Goal: Task Accomplishment & Management: Use online tool/utility

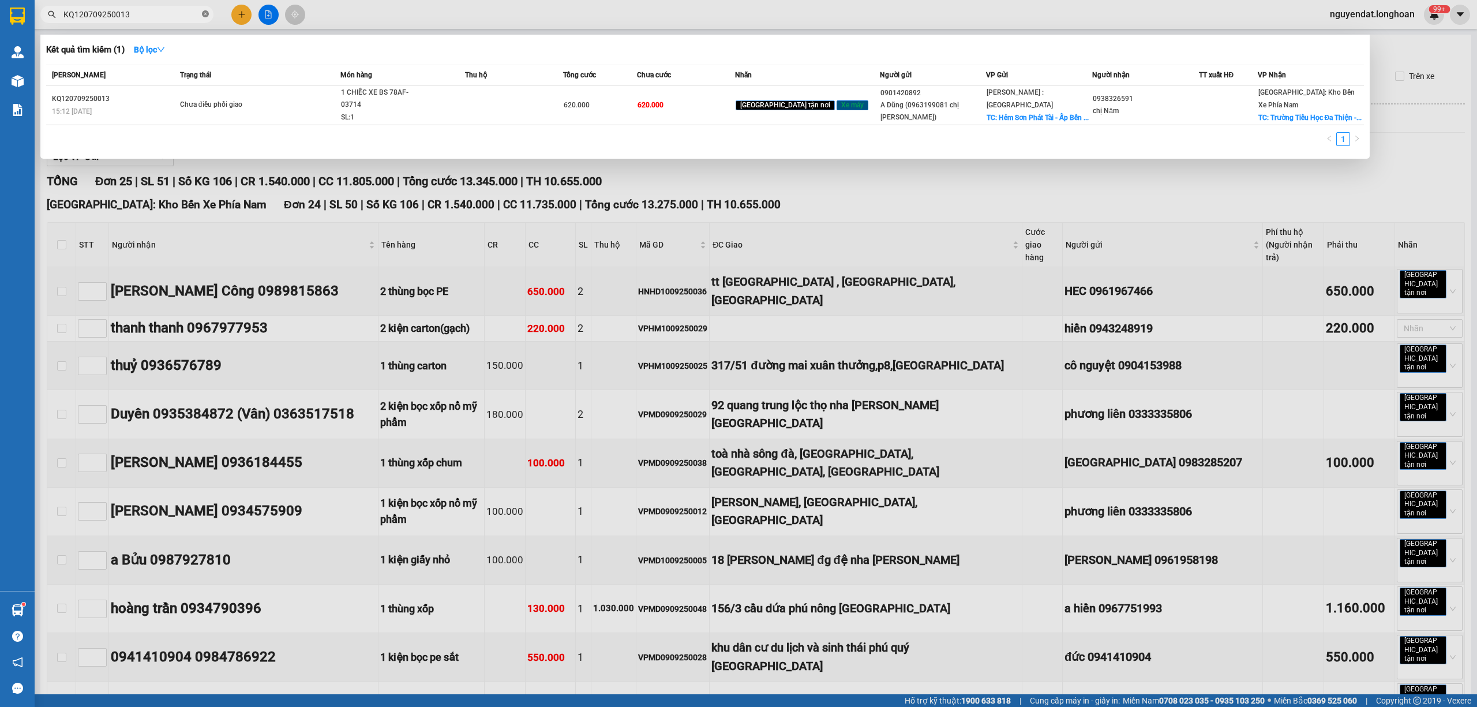
scroll to position [794, 0]
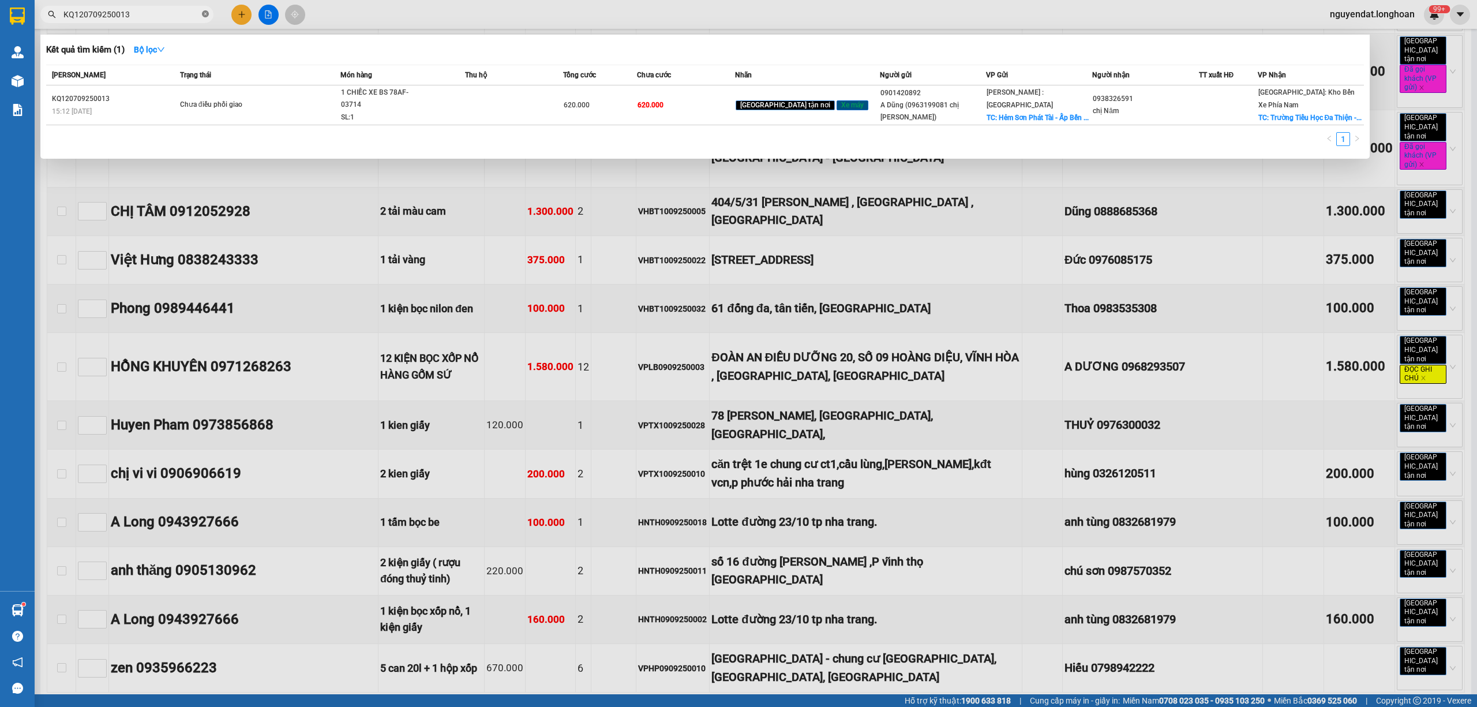
click at [204, 13] on icon "close-circle" at bounding box center [205, 13] width 7 height 7
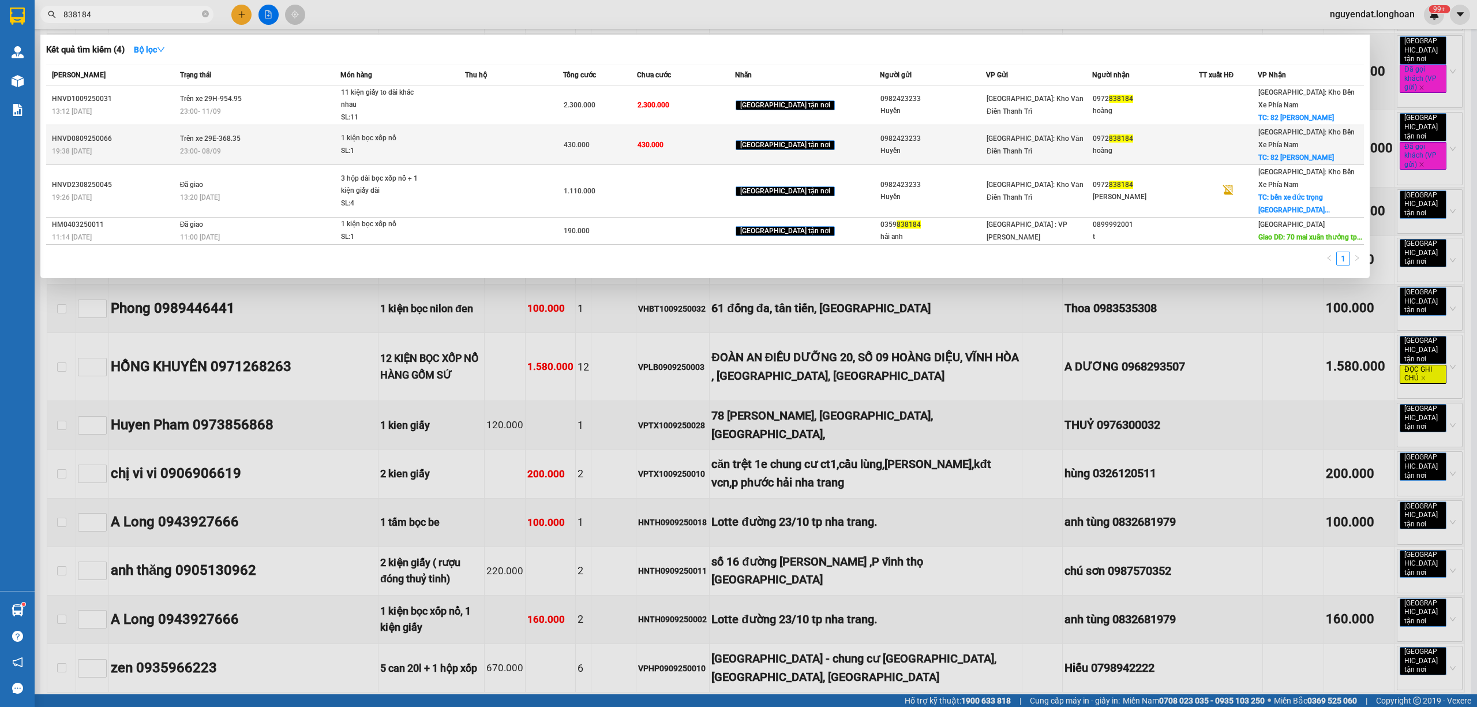
type input "838184"
click at [278, 135] on td "Trên xe 29E-368.35 23:00 [DATE]" at bounding box center [259, 145] width 164 height 40
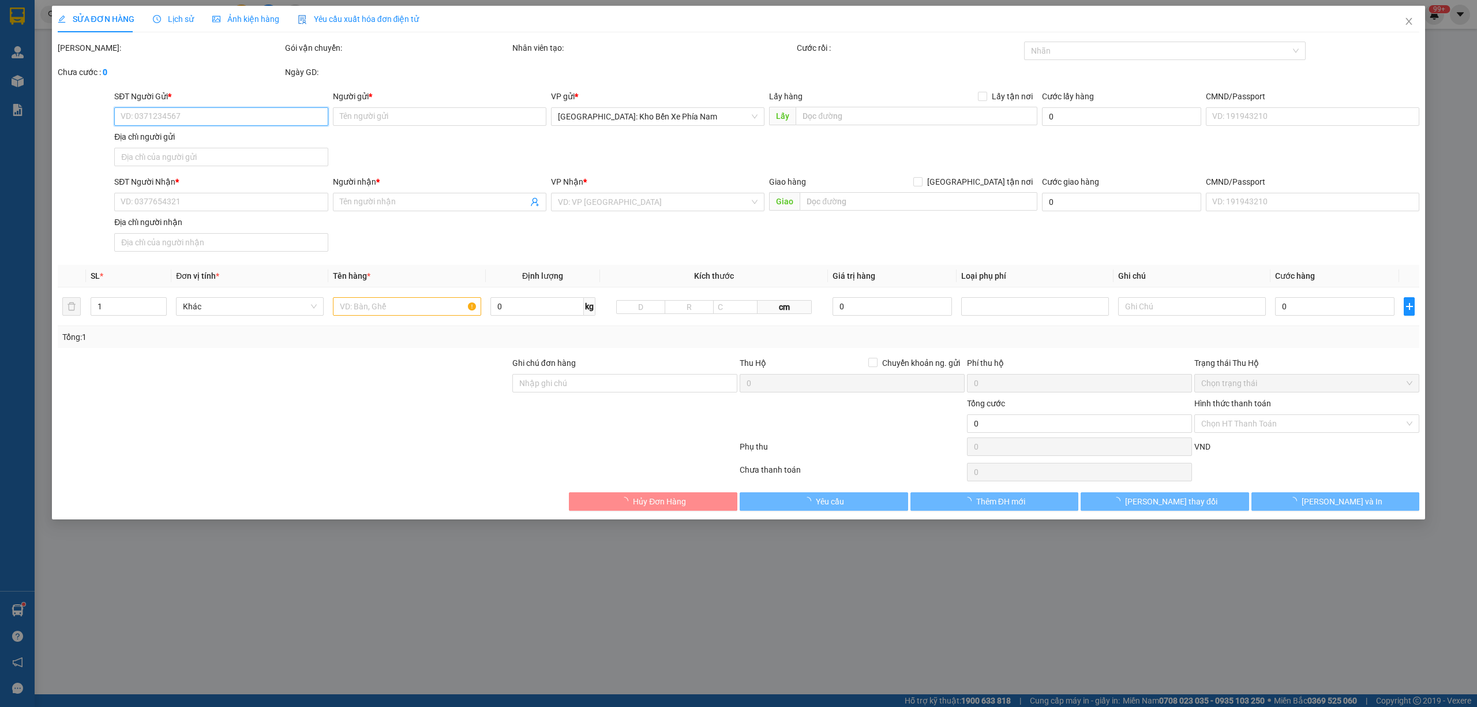
type input "0982423233"
type input "Huyền"
type input "0972838184"
type input "hoàng"
checkbox input "true"
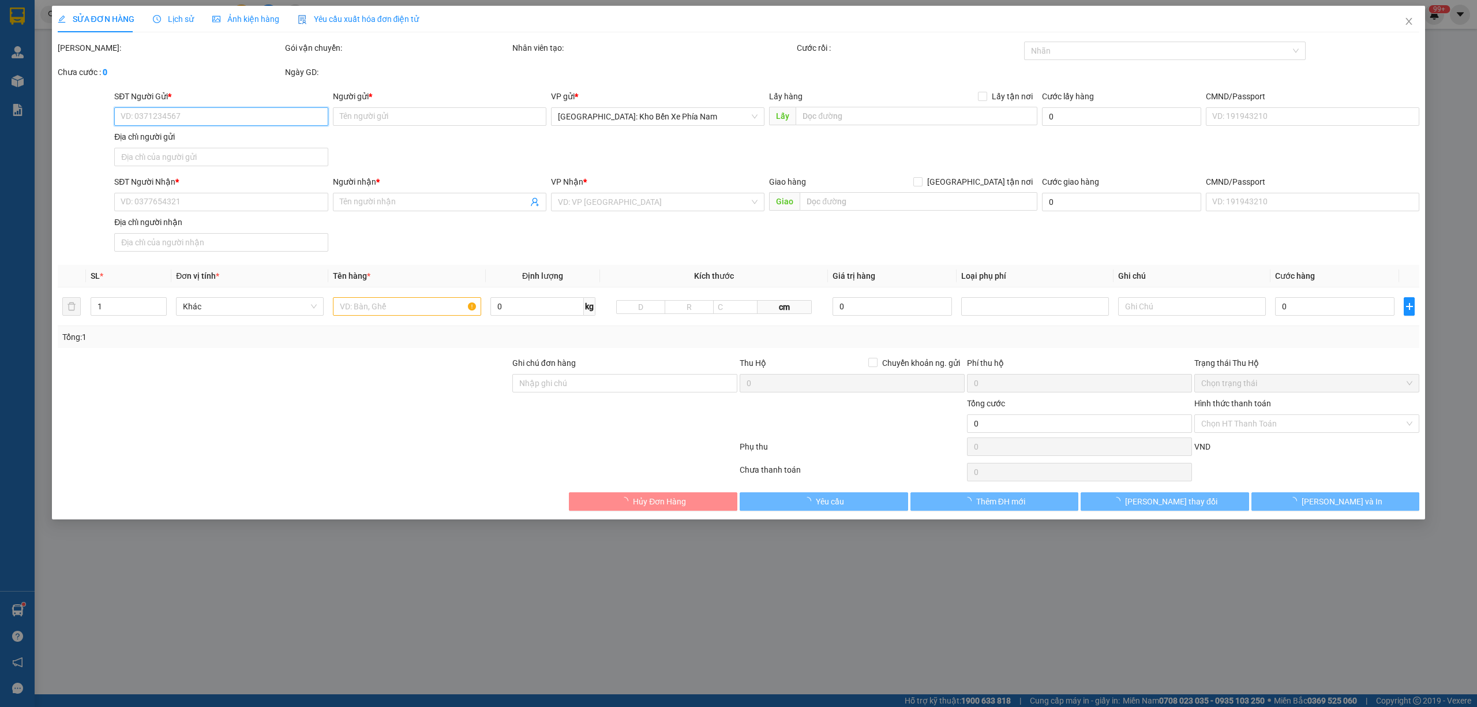
type input "82 [PERSON_NAME]"
type input "hàng giao nguyên kiện, hư vỡ ko đền"
type input "430.000"
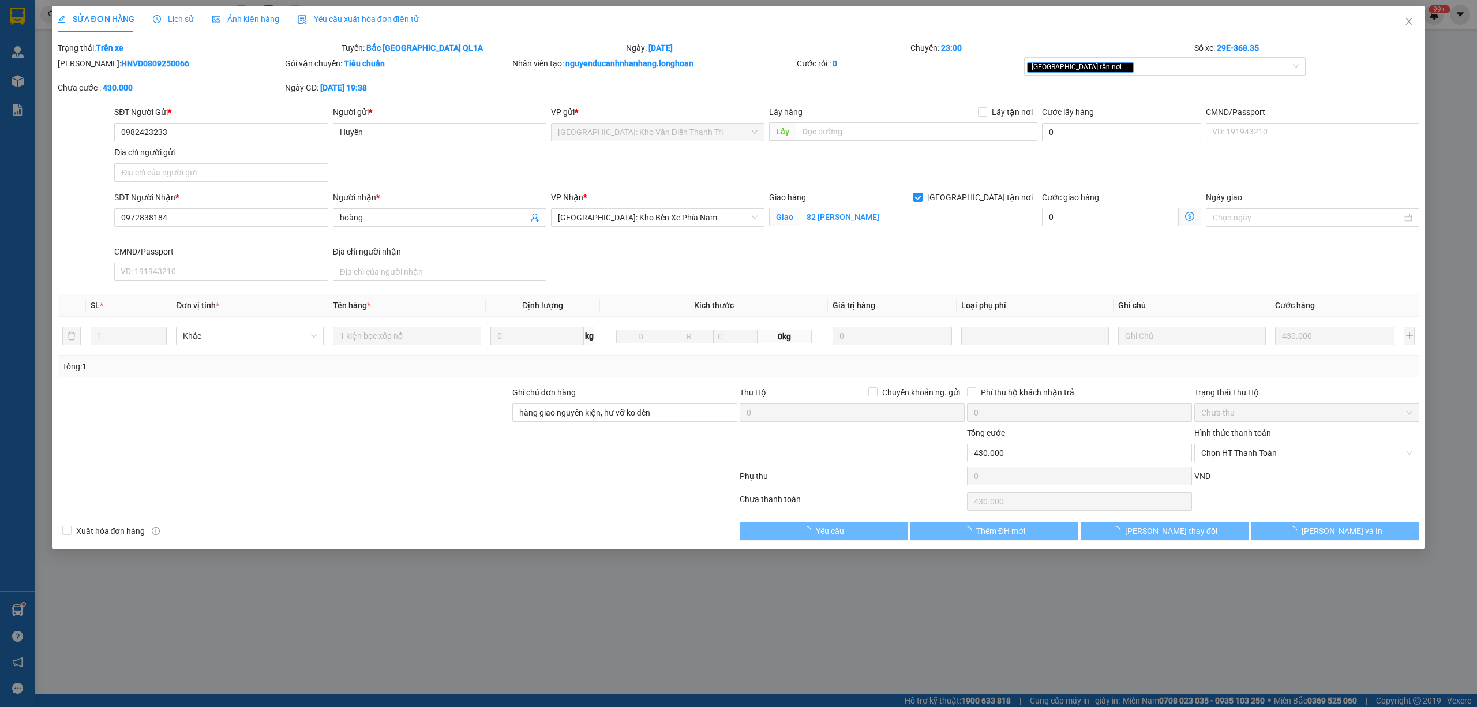
click at [186, 23] on span "Lịch sử" at bounding box center [173, 18] width 41 height 9
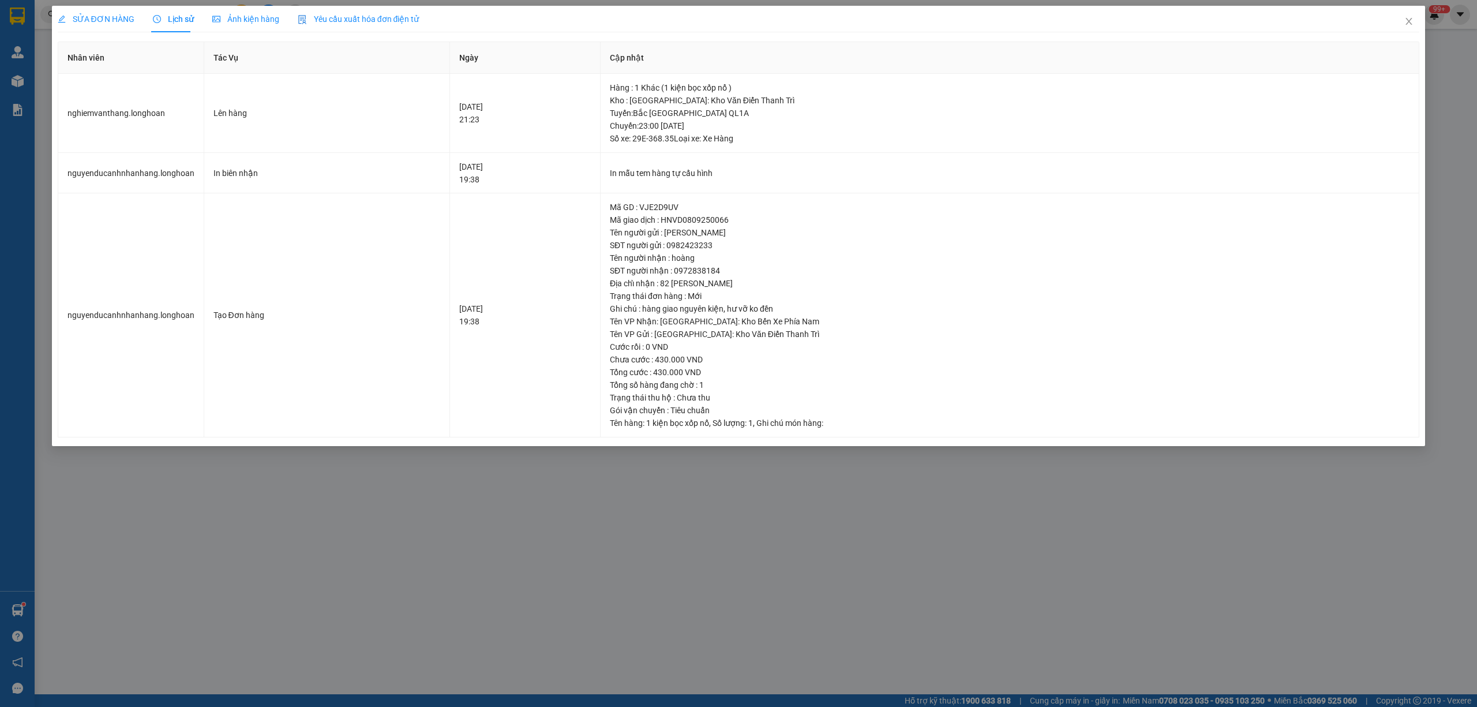
click at [587, 513] on div "SỬA ĐƠN HÀNG Lịch sử Ảnh kiện hàng Yêu cầu xuất hóa đơn điện tử Total Paid Fee …" at bounding box center [738, 353] width 1477 height 707
click at [1411, 24] on icon "close" at bounding box center [1408, 21] width 9 height 9
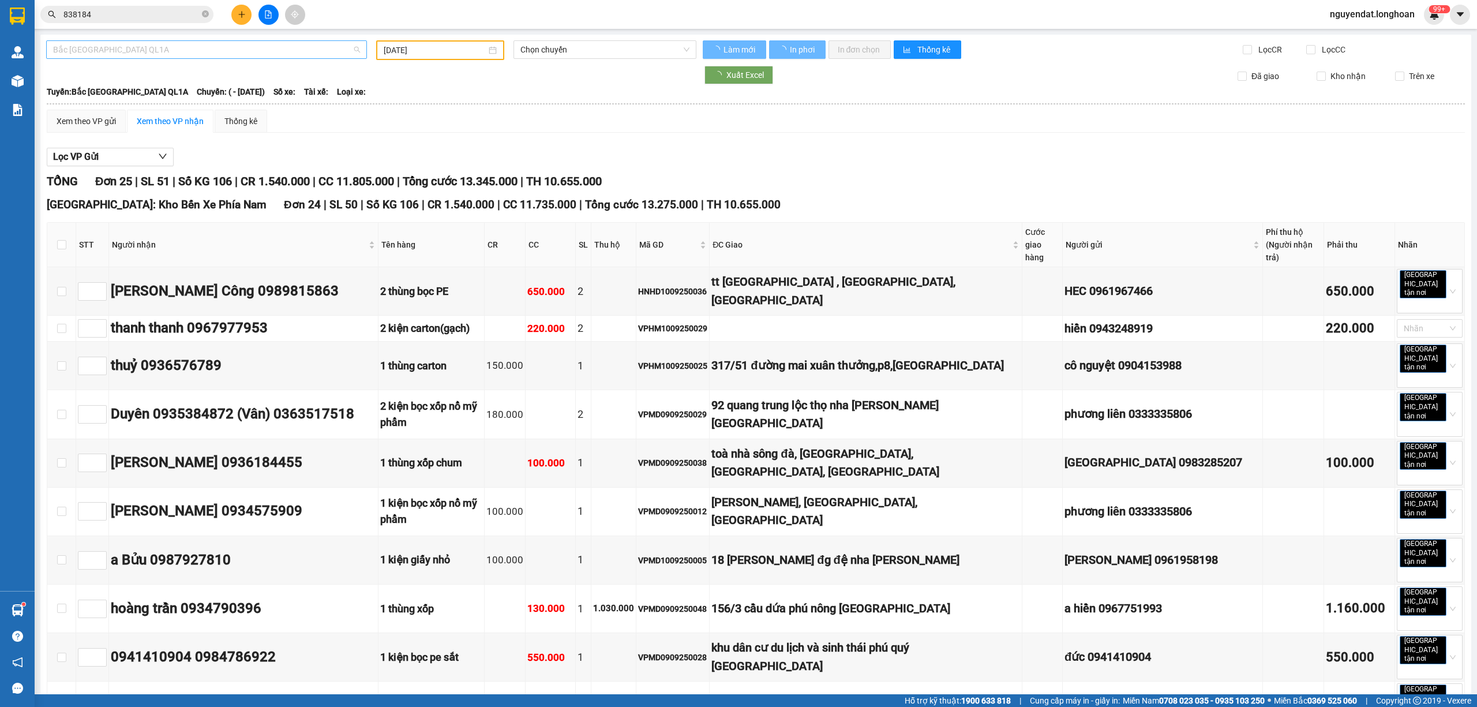
click at [183, 51] on span "Bắc [GEOGRAPHIC_DATA] QL1A" at bounding box center [206, 49] width 307 height 17
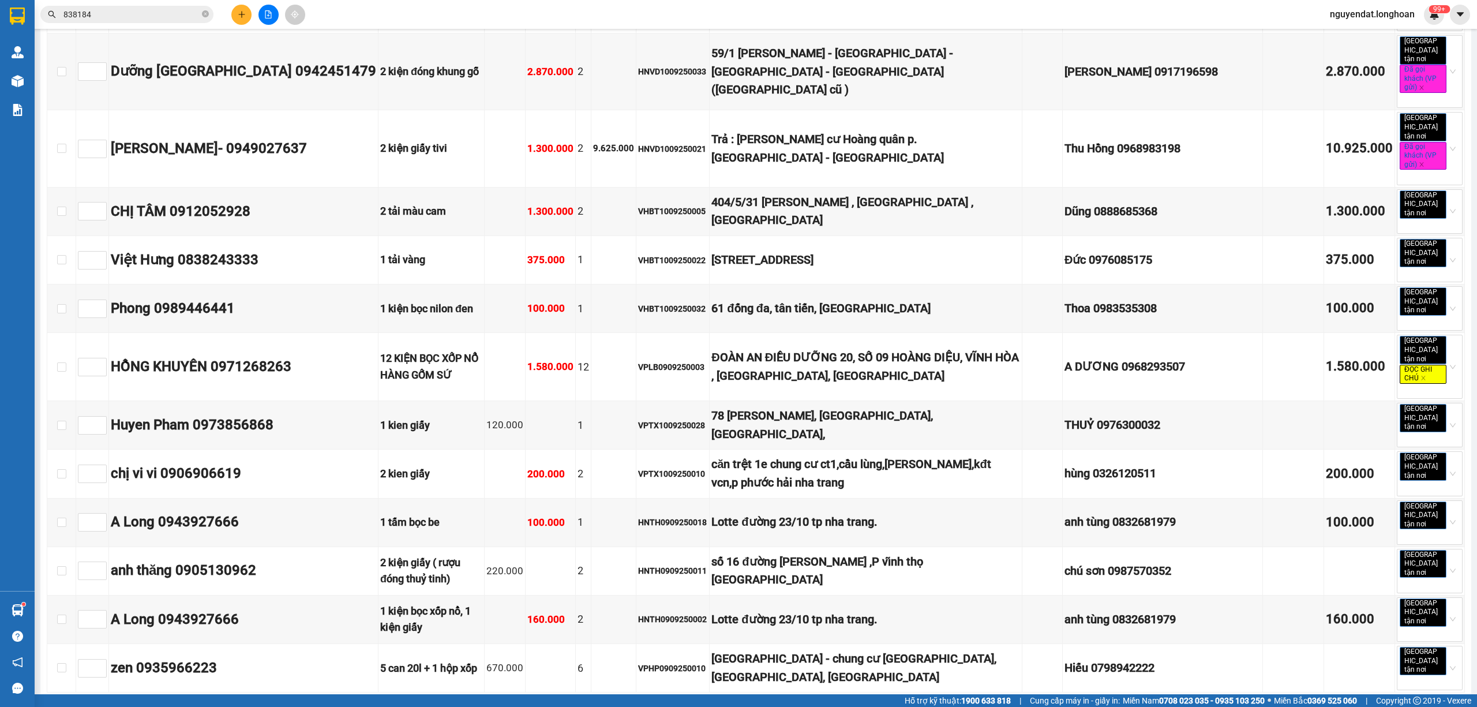
scroll to position [538, 0]
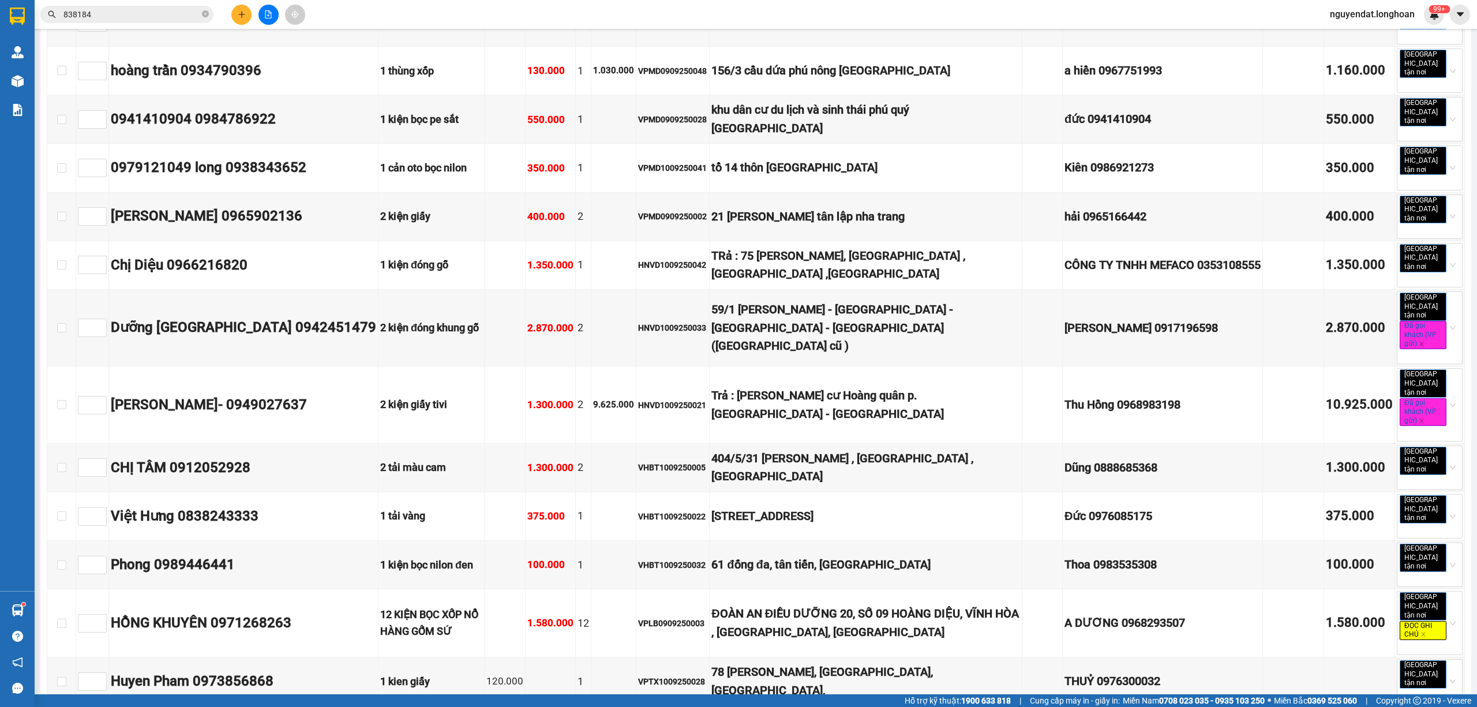
click at [151, 17] on input "838184" at bounding box center [131, 14] width 136 height 13
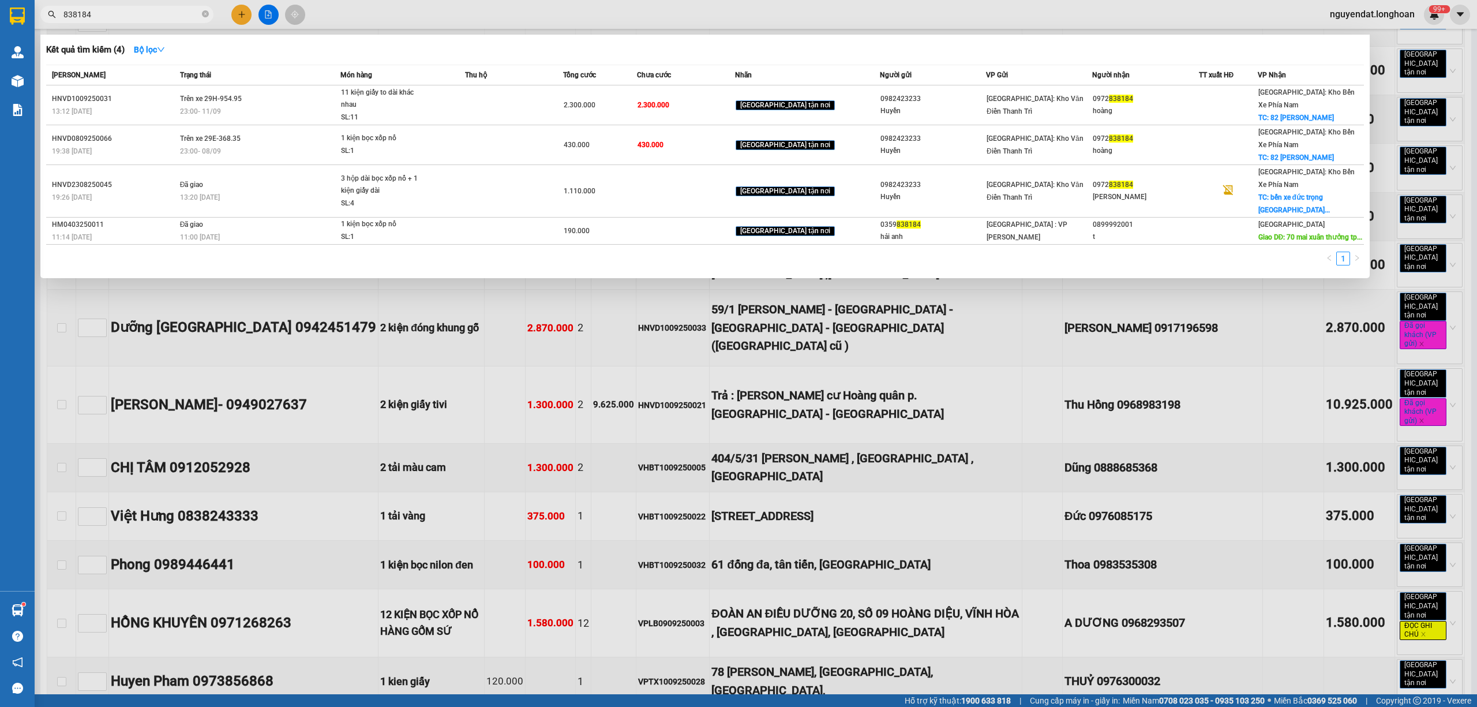
click at [278, 257] on div at bounding box center [738, 353] width 1477 height 707
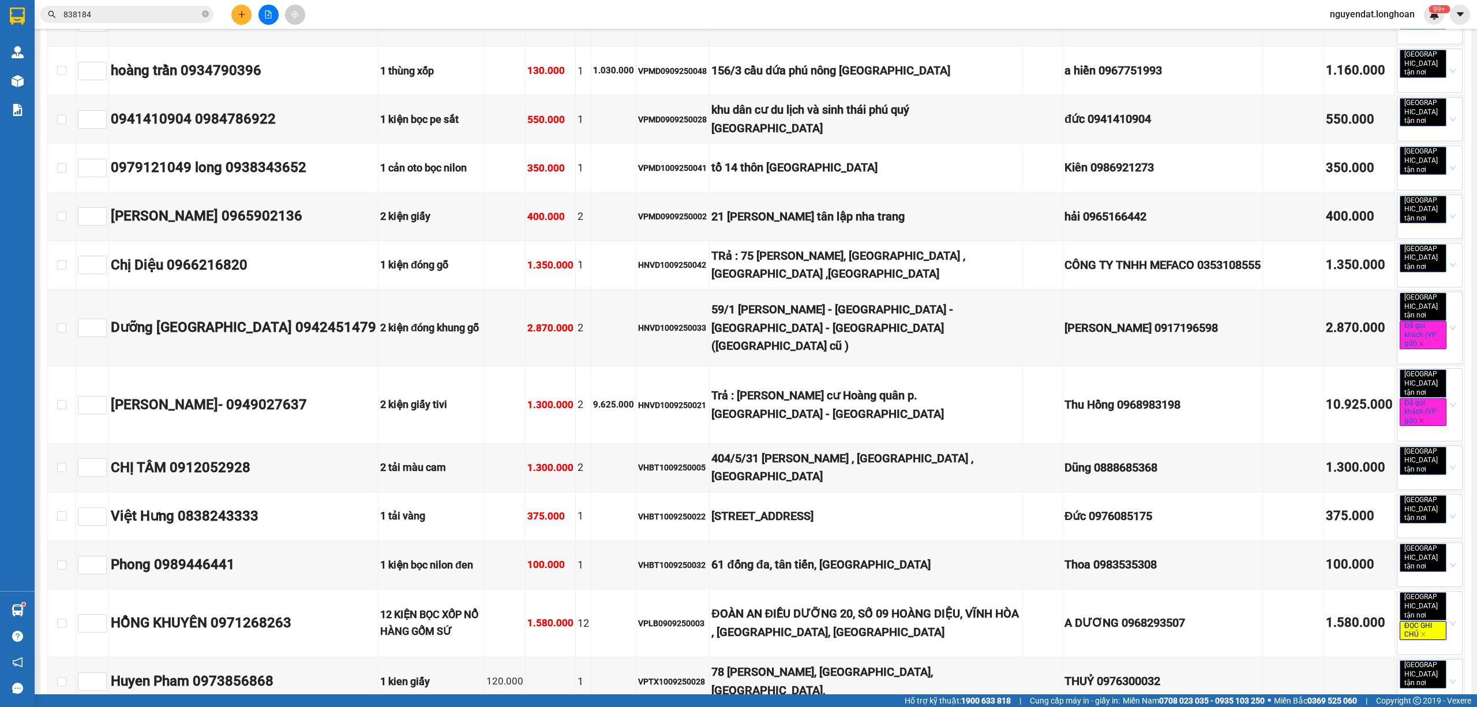
click at [267, 18] on button at bounding box center [268, 15] width 20 height 20
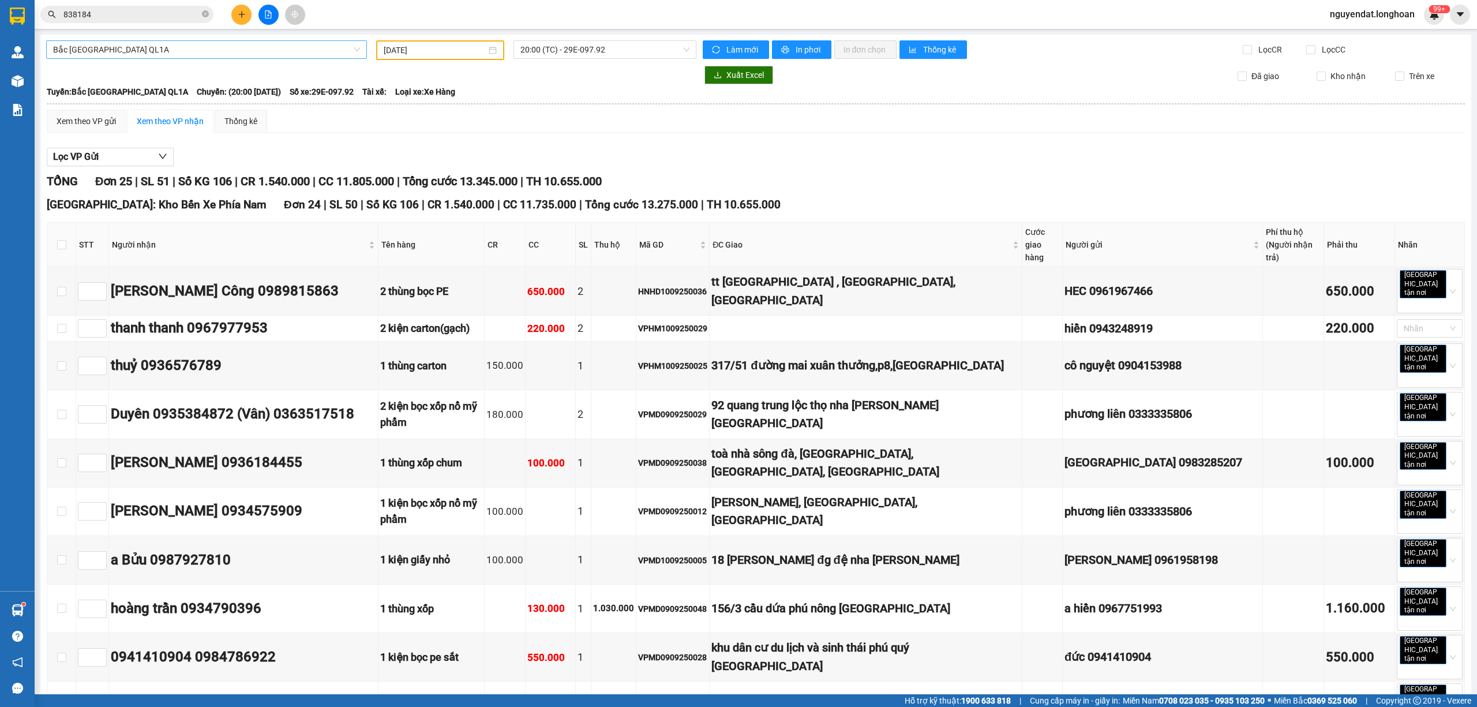
click at [252, 54] on span "Bắc [GEOGRAPHIC_DATA] QL1A" at bounding box center [206, 49] width 307 height 17
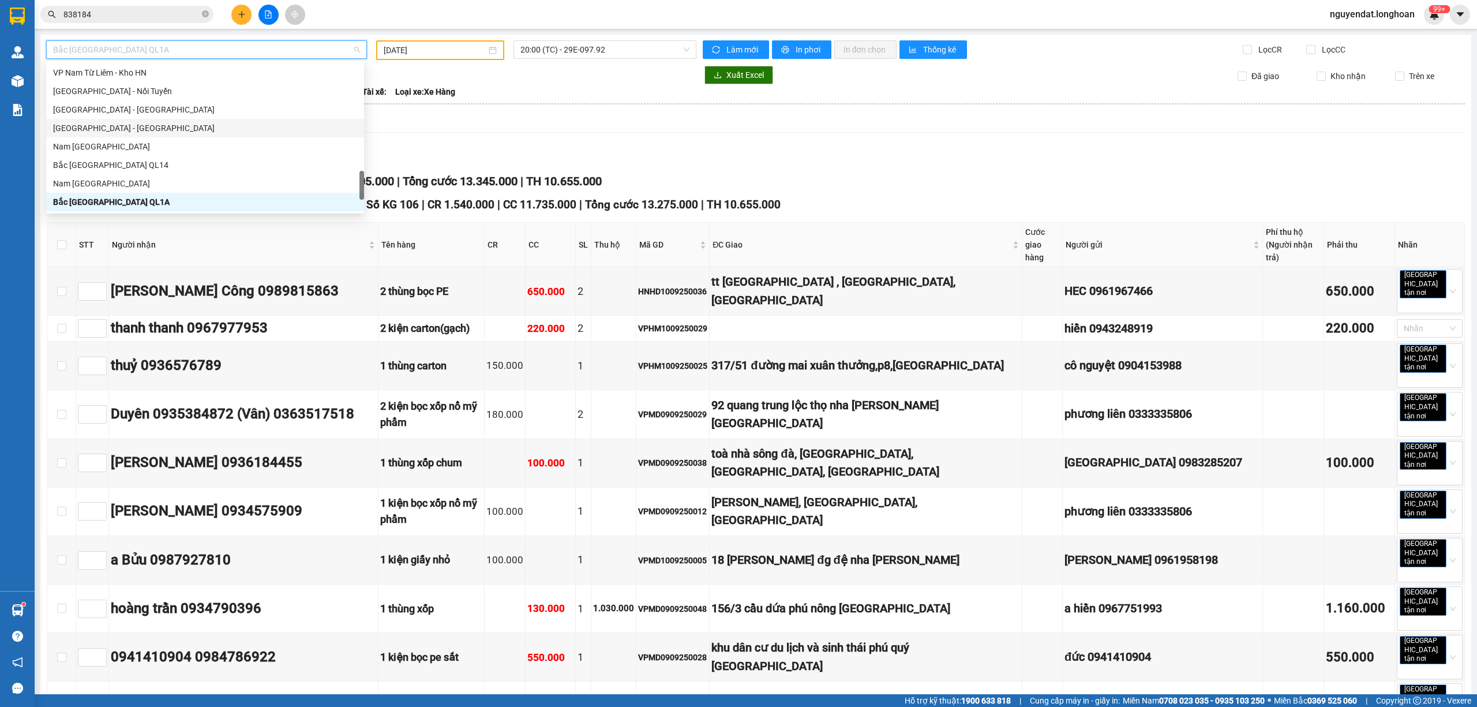
click at [453, 48] on input "[DATE]" at bounding box center [435, 50] width 103 height 13
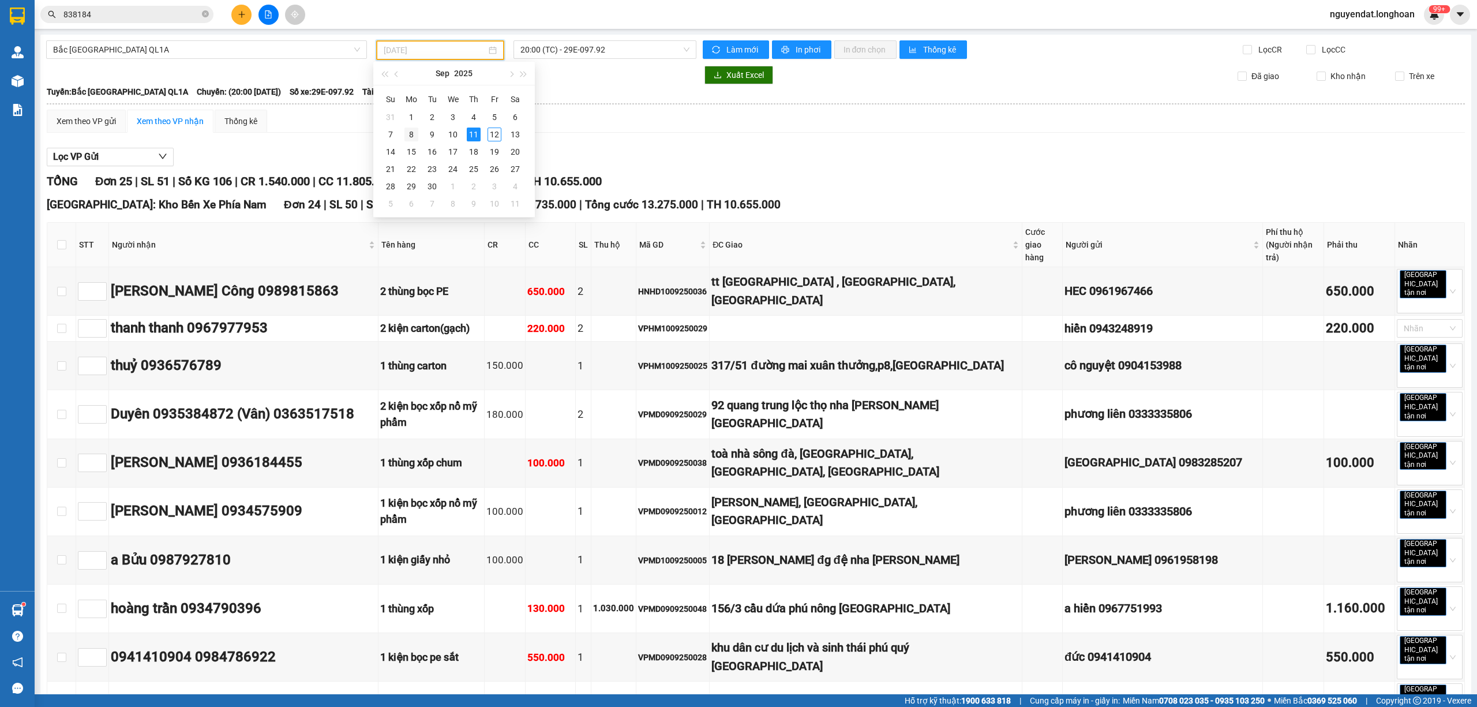
click at [417, 135] on div "8" at bounding box center [411, 135] width 14 height 14
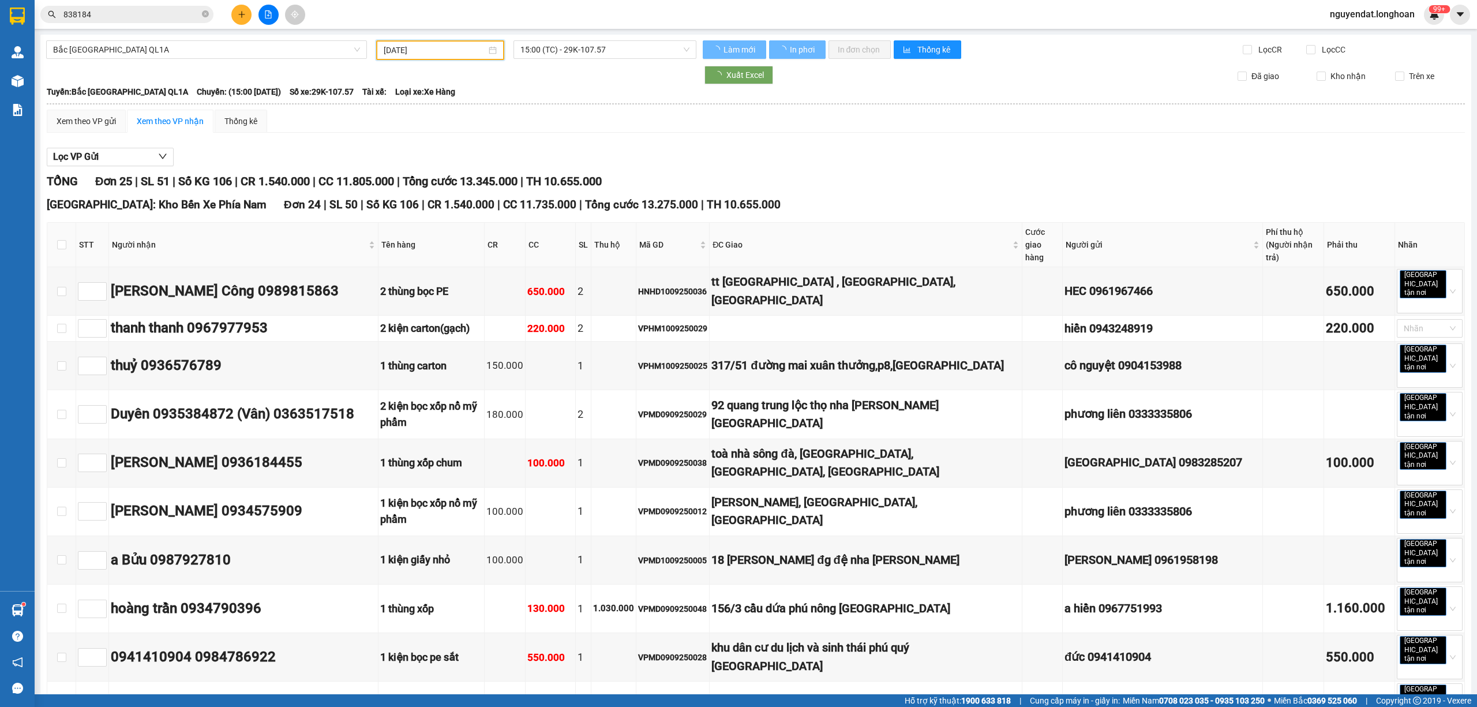
type input "[DATE]"
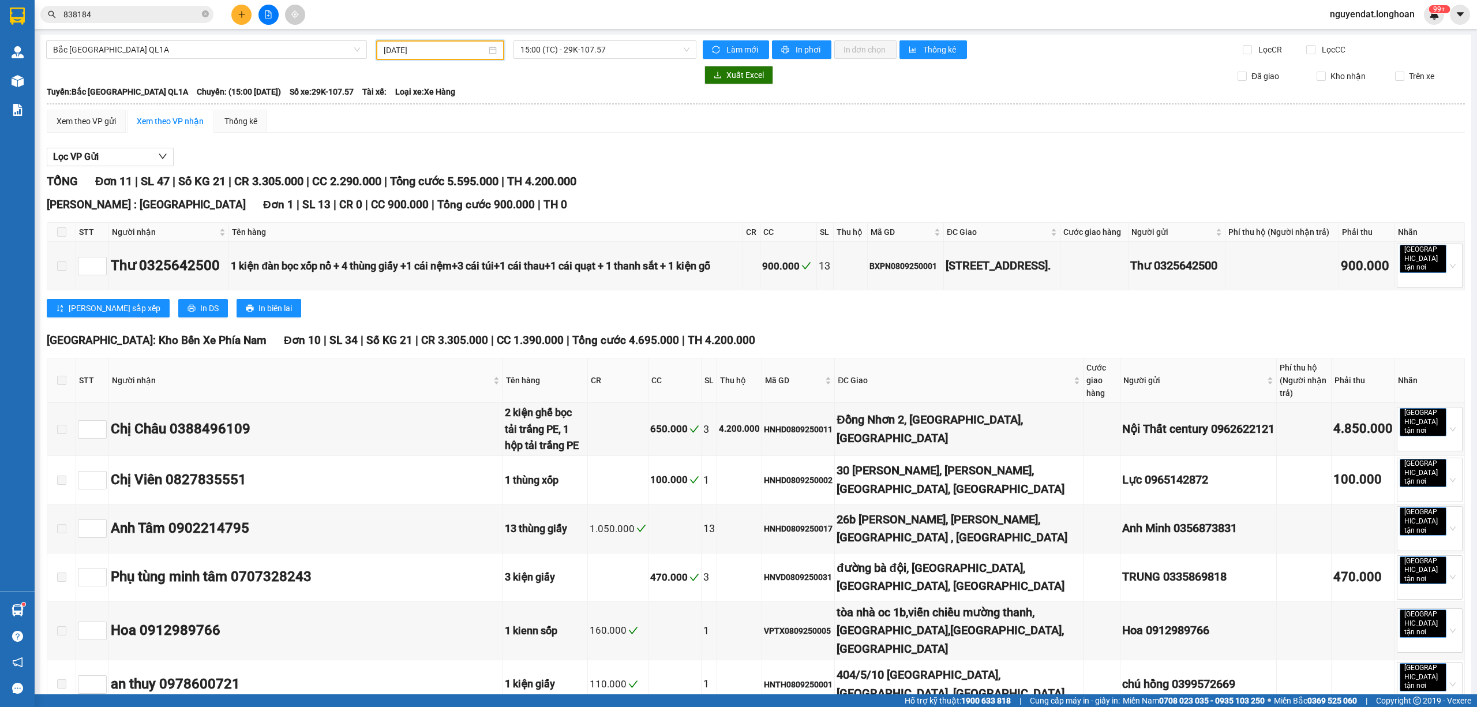
click at [125, 12] on input "838184" at bounding box center [131, 14] width 136 height 13
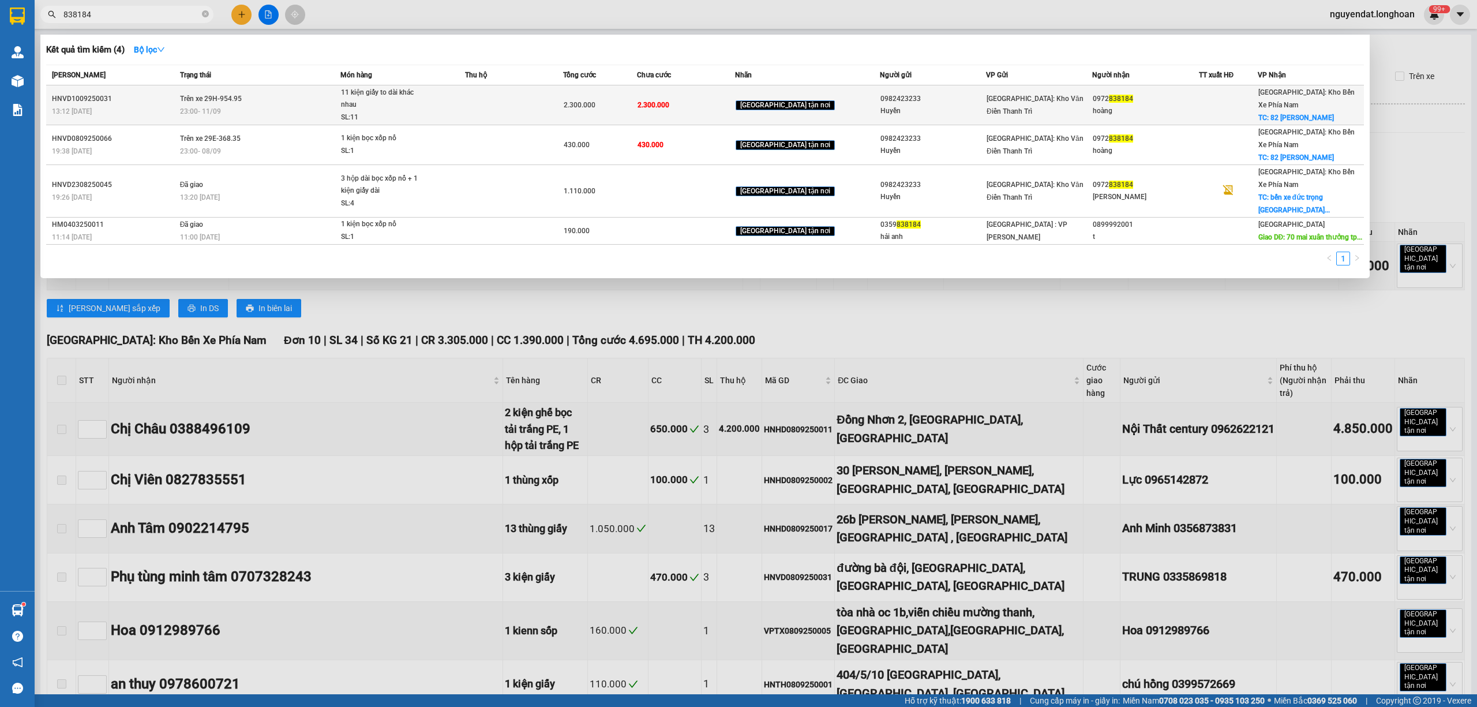
click at [273, 98] on td "Trên xe 29H-954.95 23:00 [DATE]" at bounding box center [259, 105] width 164 height 40
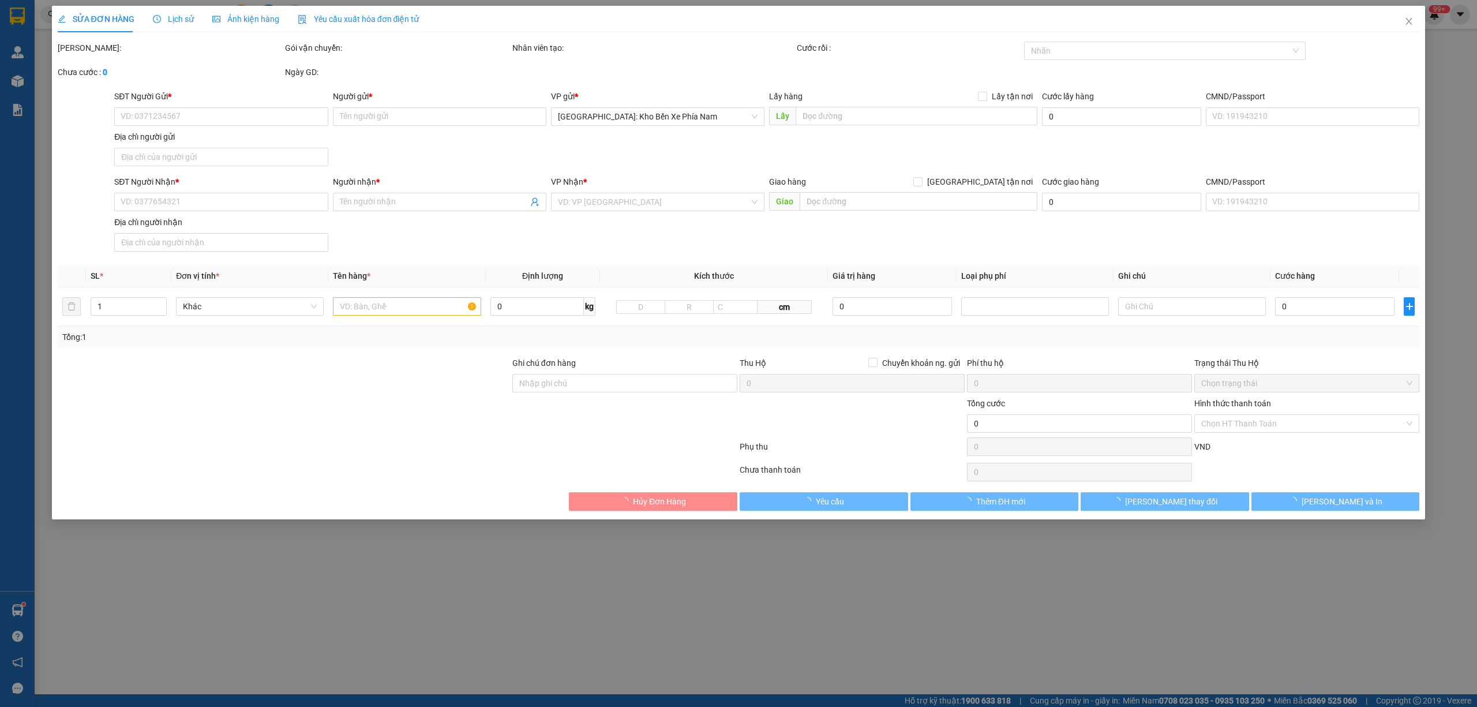
type input "0982423233"
type input "Huyền"
type input "0972838184"
type input "hoàng"
checkbox input "true"
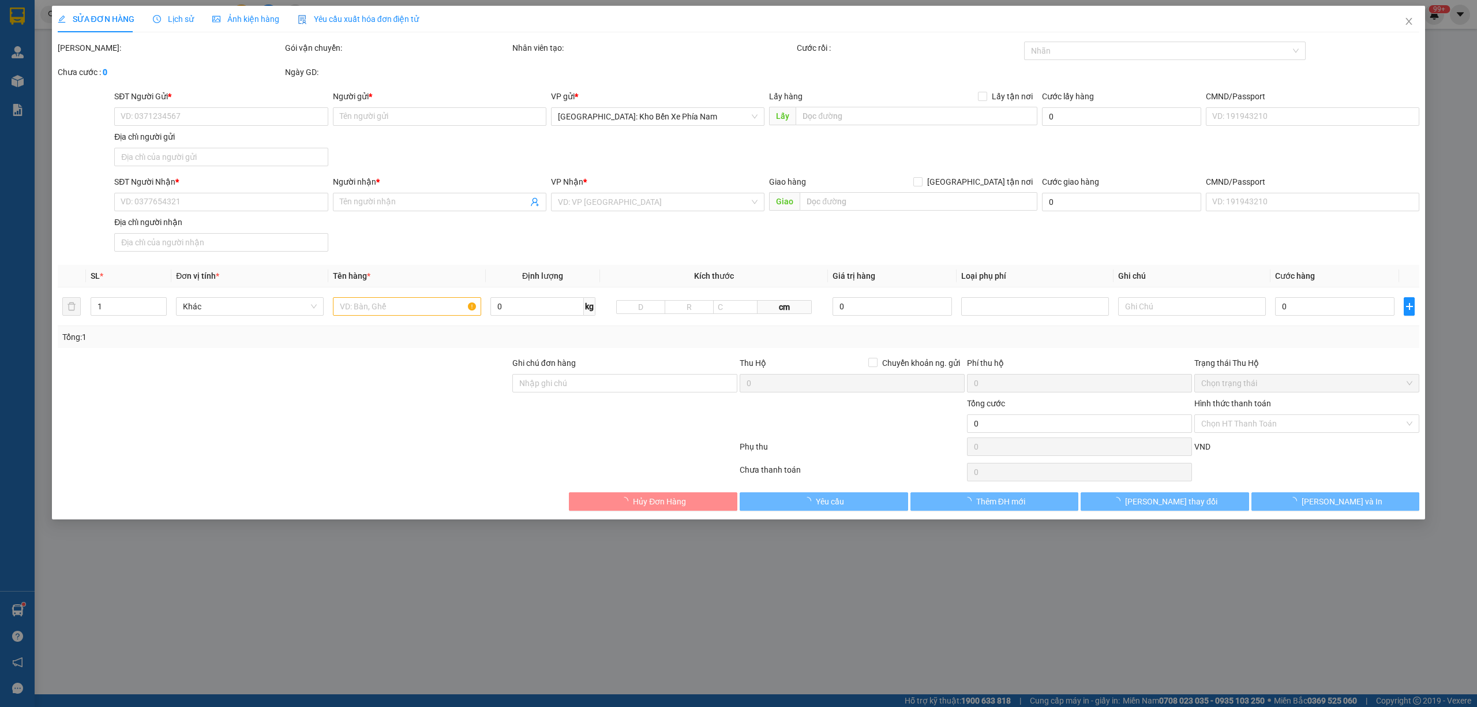
type input "82 [PERSON_NAME]"
type input "hàng giao nguyên kiện, hư vỡ ko đền"
type input "2.300.000"
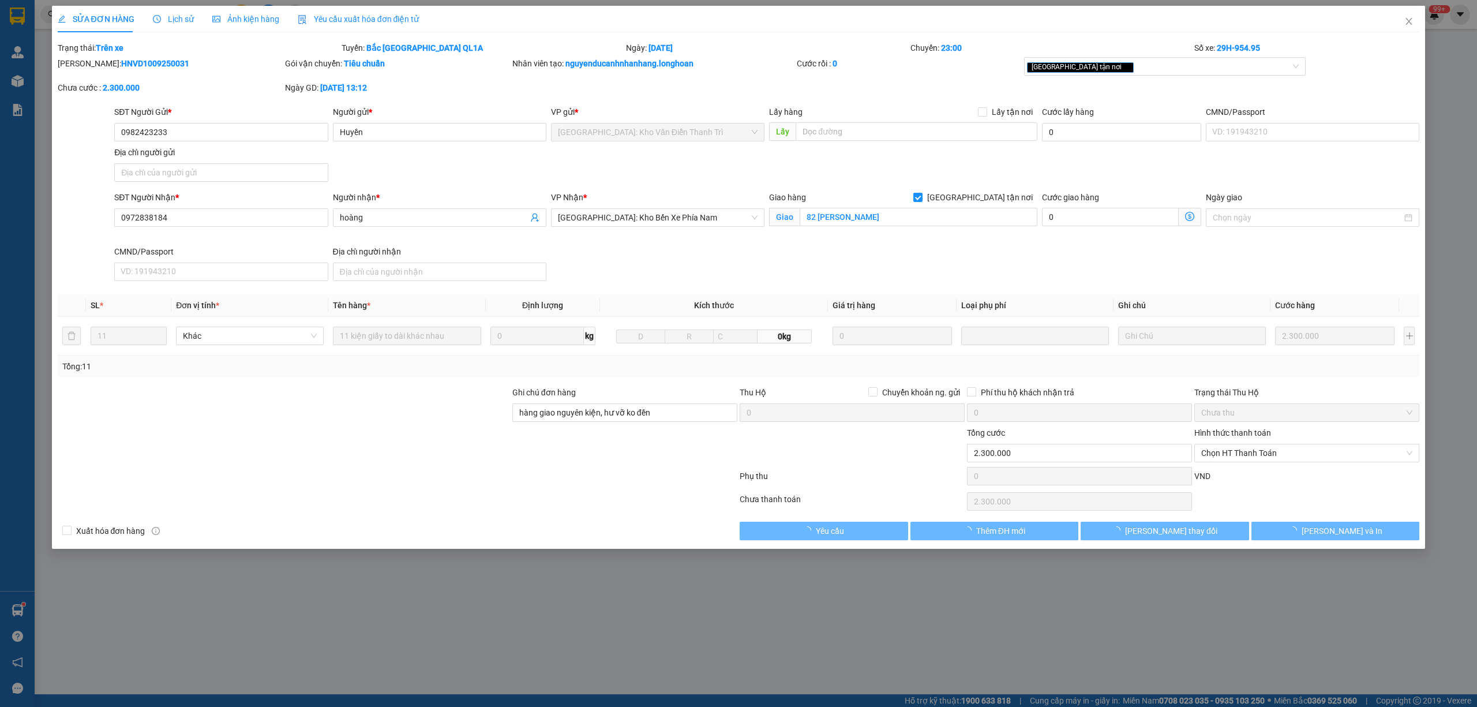
drag, startPoint x: 171, startPoint y: 17, endPoint x: 194, endPoint y: 26, distance: 24.9
click at [172, 17] on span "Lịch sử" at bounding box center [173, 18] width 41 height 9
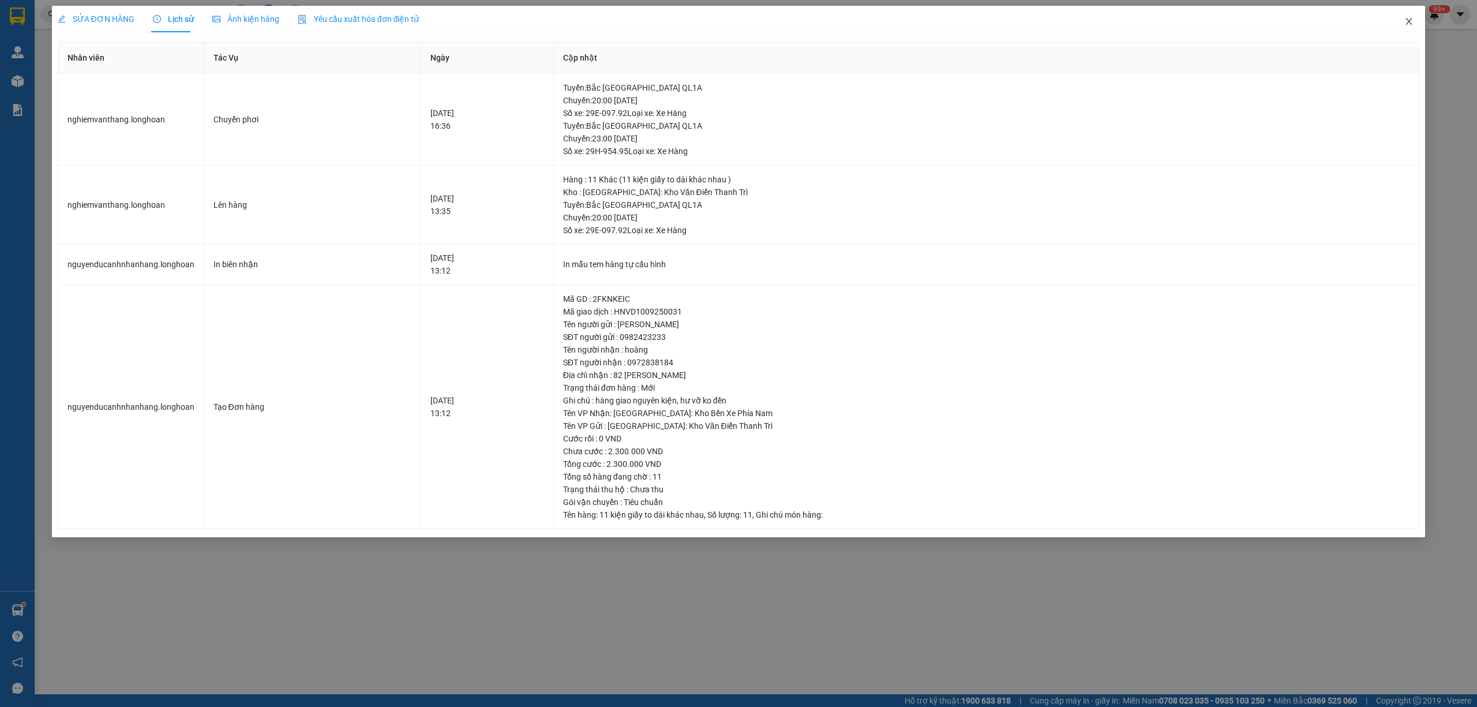
click at [1413, 17] on icon "close" at bounding box center [1408, 21] width 9 height 9
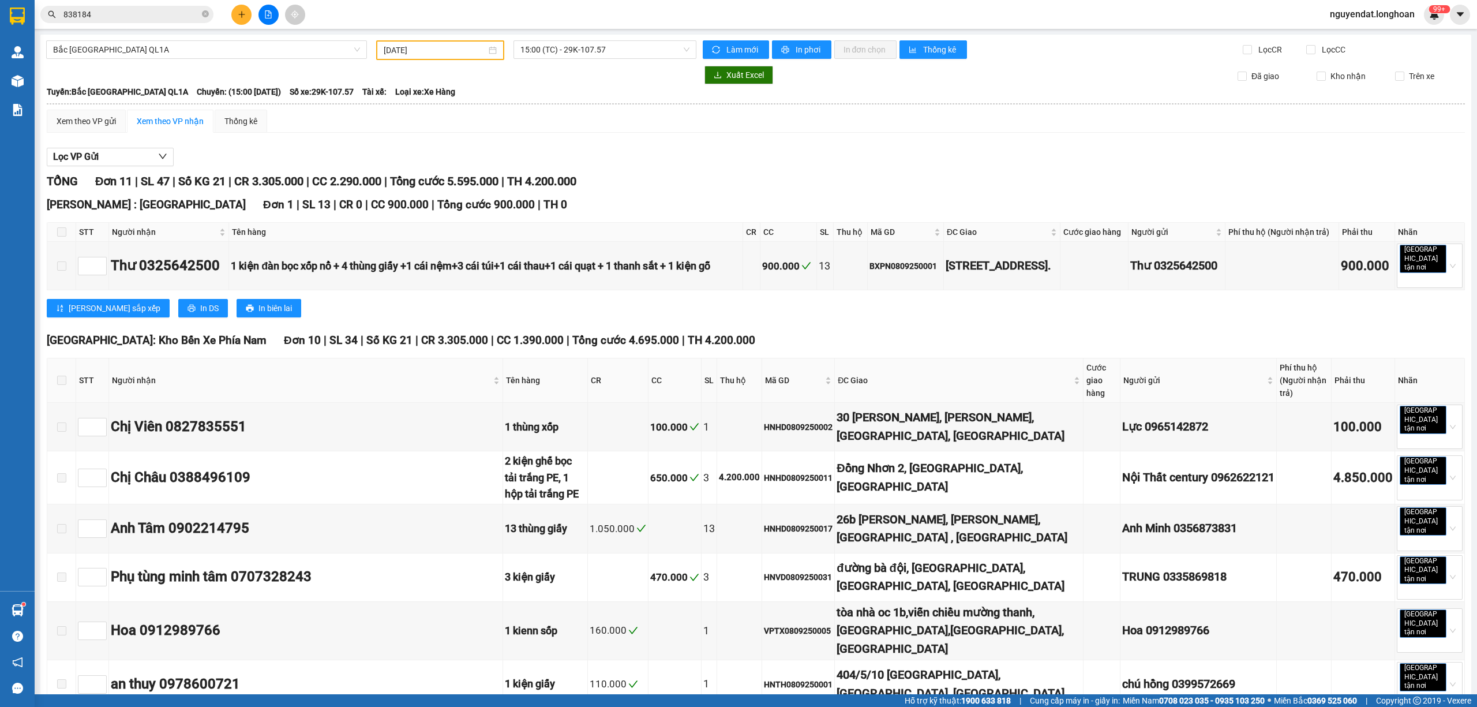
click at [427, 49] on input "[DATE]" at bounding box center [435, 50] width 103 height 13
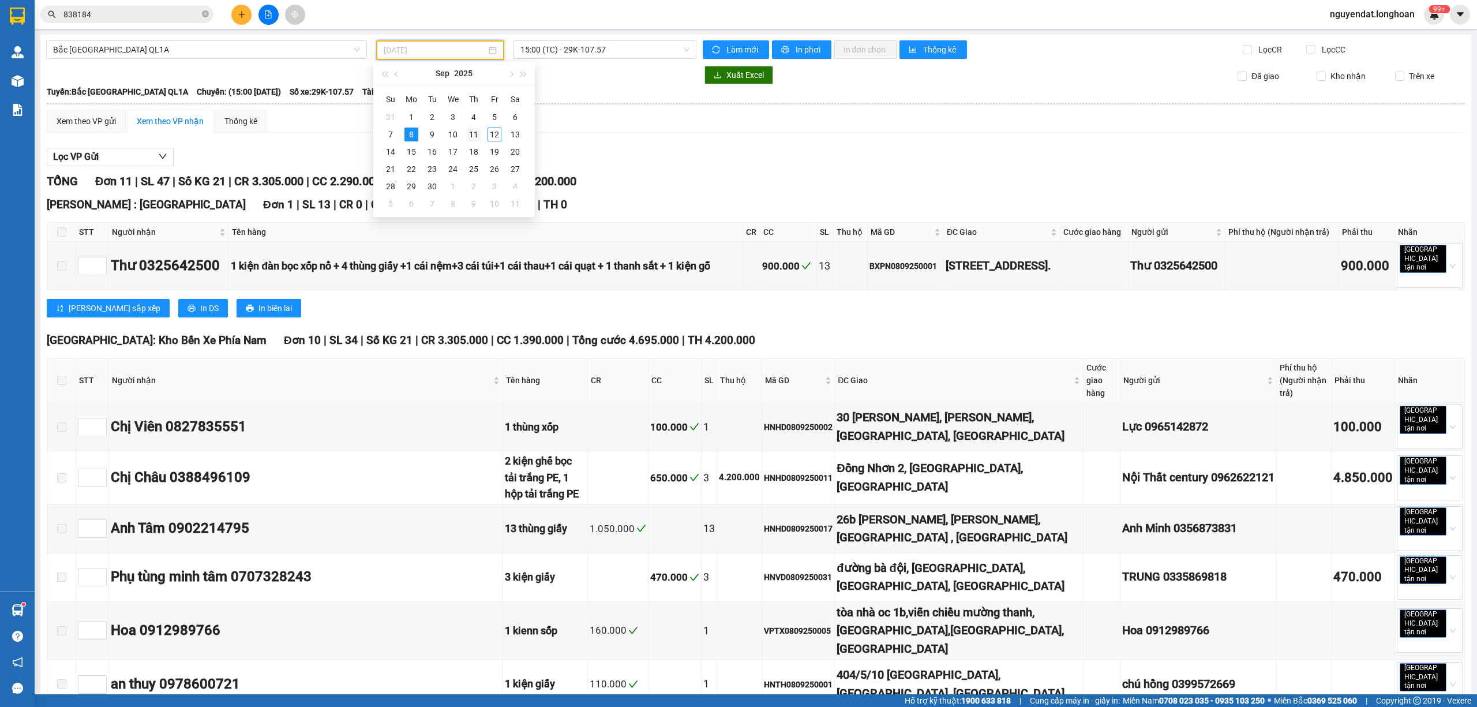
click at [469, 134] on div "11" at bounding box center [474, 135] width 14 height 14
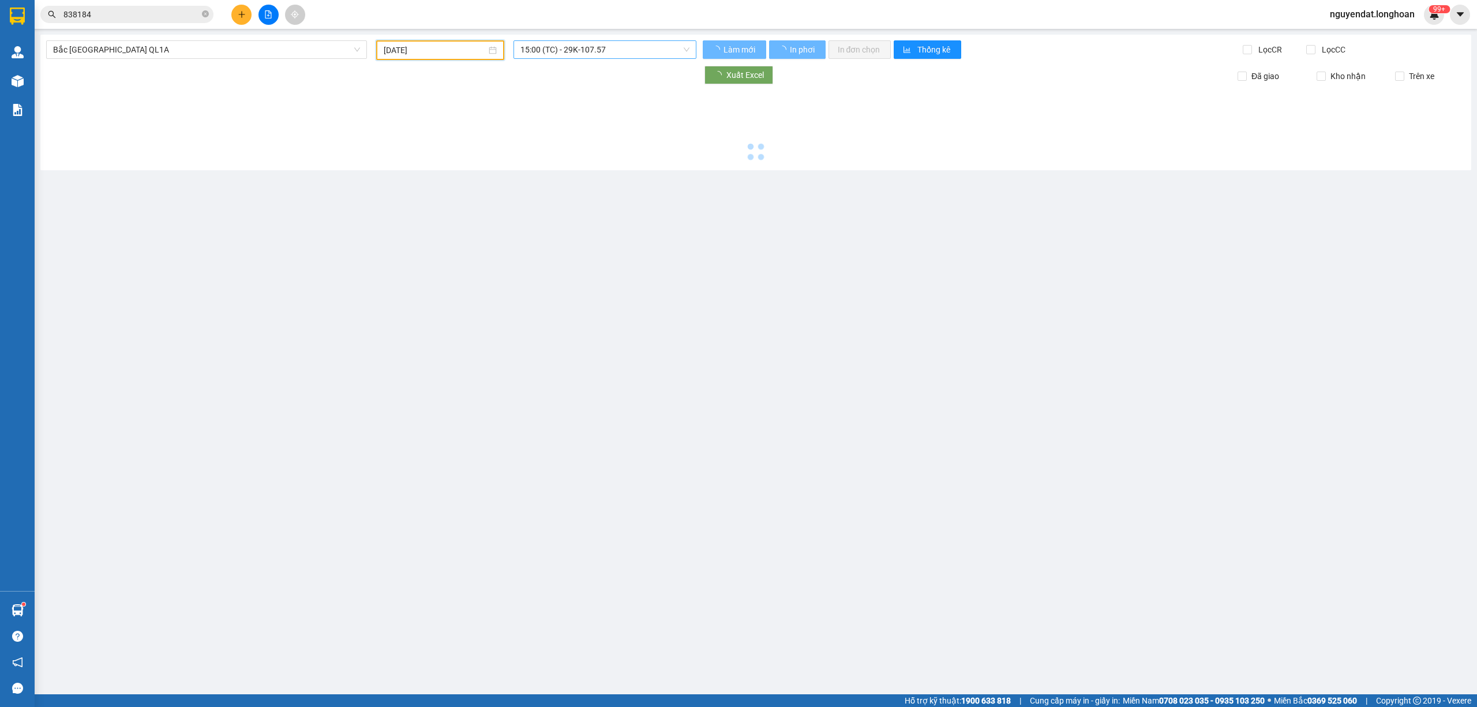
type input "[DATE]"
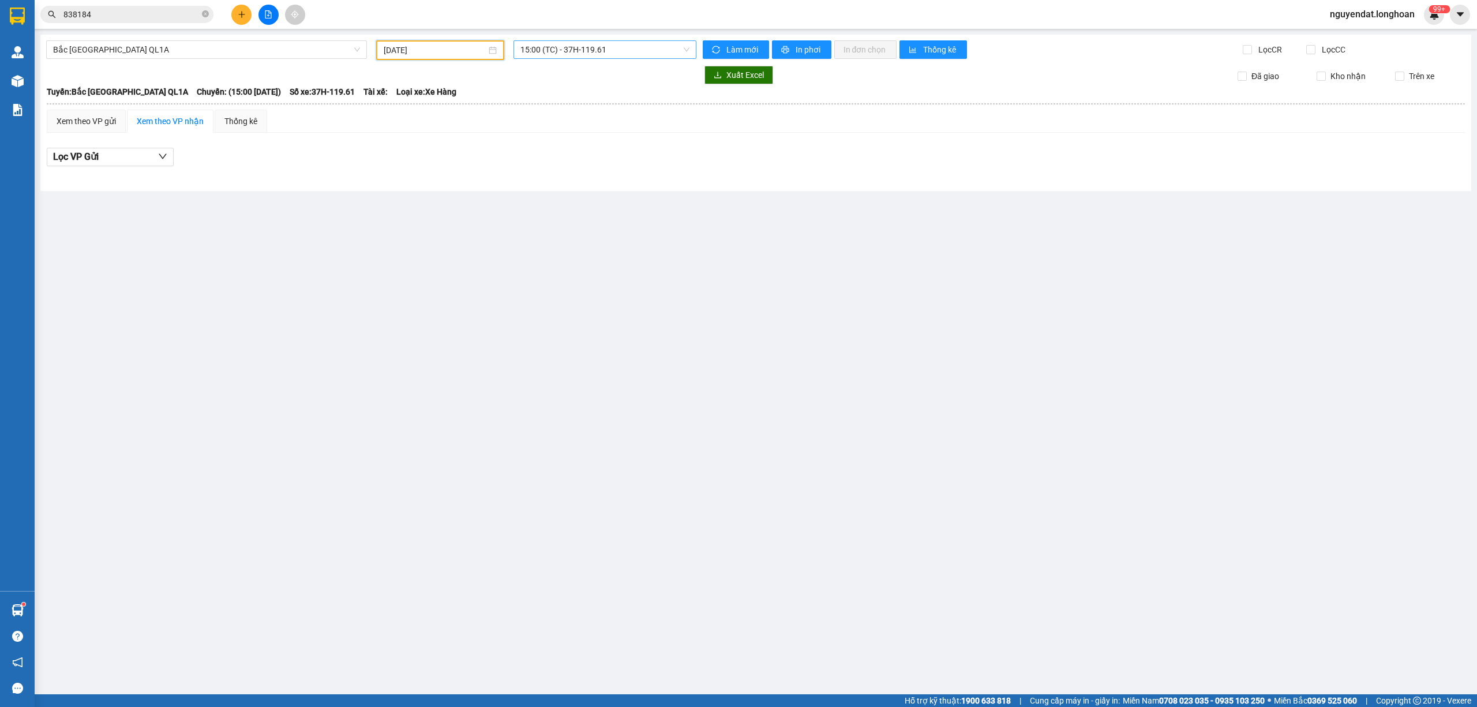
click at [566, 51] on span "15:00 (TC) - 37H-119.61" at bounding box center [605, 49] width 170 height 17
click at [595, 85] on div "15:00 (TC) - 37H-119.61" at bounding box center [565, 91] width 90 height 13
drag, startPoint x: 598, startPoint y: 52, endPoint x: 603, endPoint y: 65, distance: 13.9
click at [599, 52] on span "15:00 (TC) - 37H-119.61" at bounding box center [605, 49] width 170 height 17
click at [593, 122] on div "20:00 (TC) - 29E-097.92" at bounding box center [565, 128] width 90 height 13
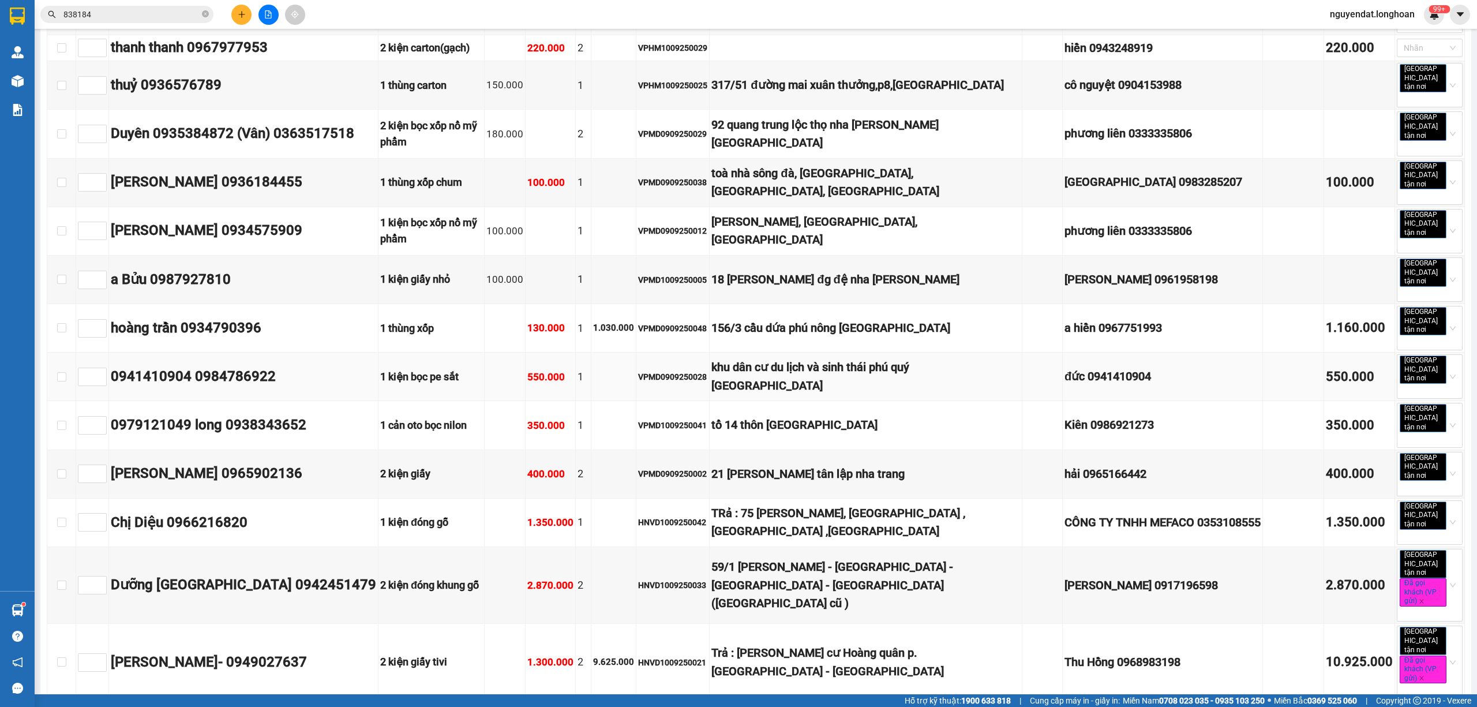
scroll to position [153, 0]
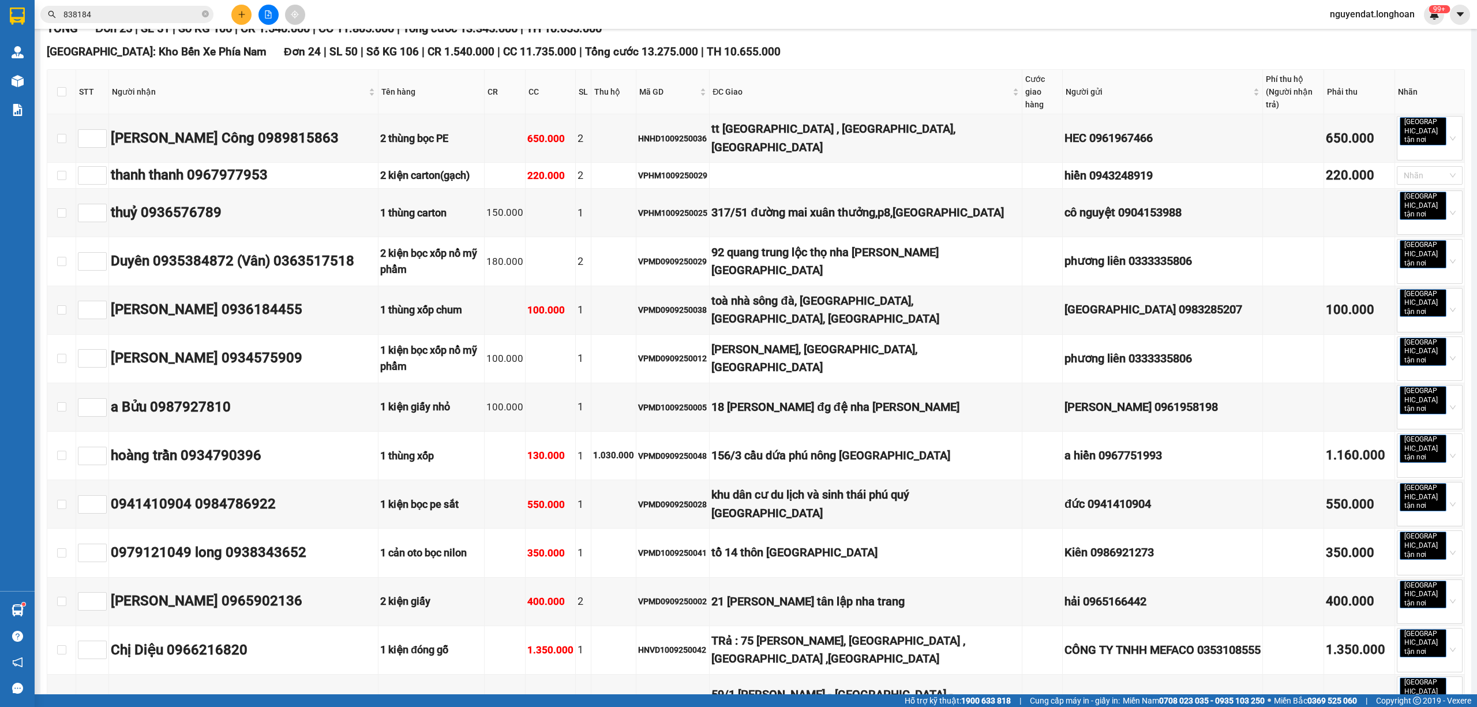
click at [134, 13] on input "838184" at bounding box center [131, 14] width 136 height 13
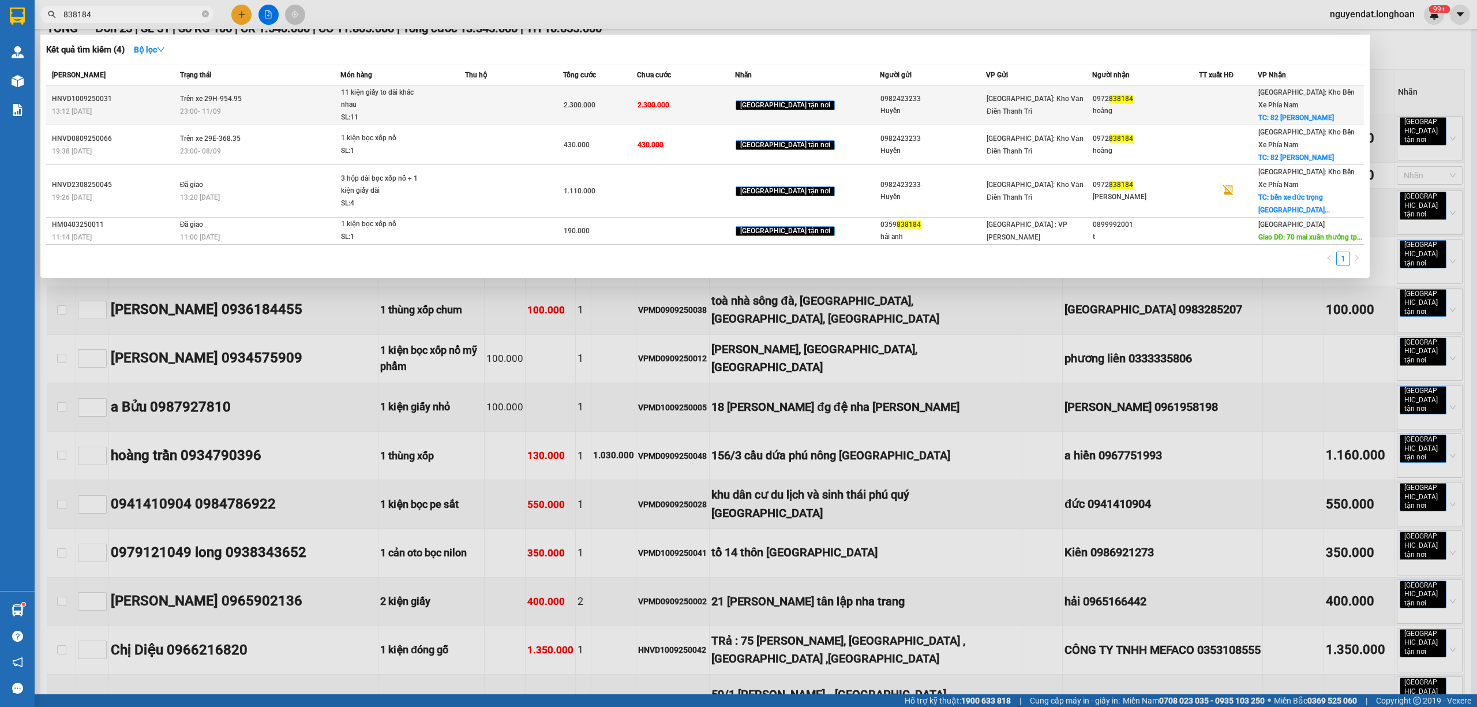
click at [173, 102] on div "HNVD1009250031" at bounding box center [114, 99] width 125 height 12
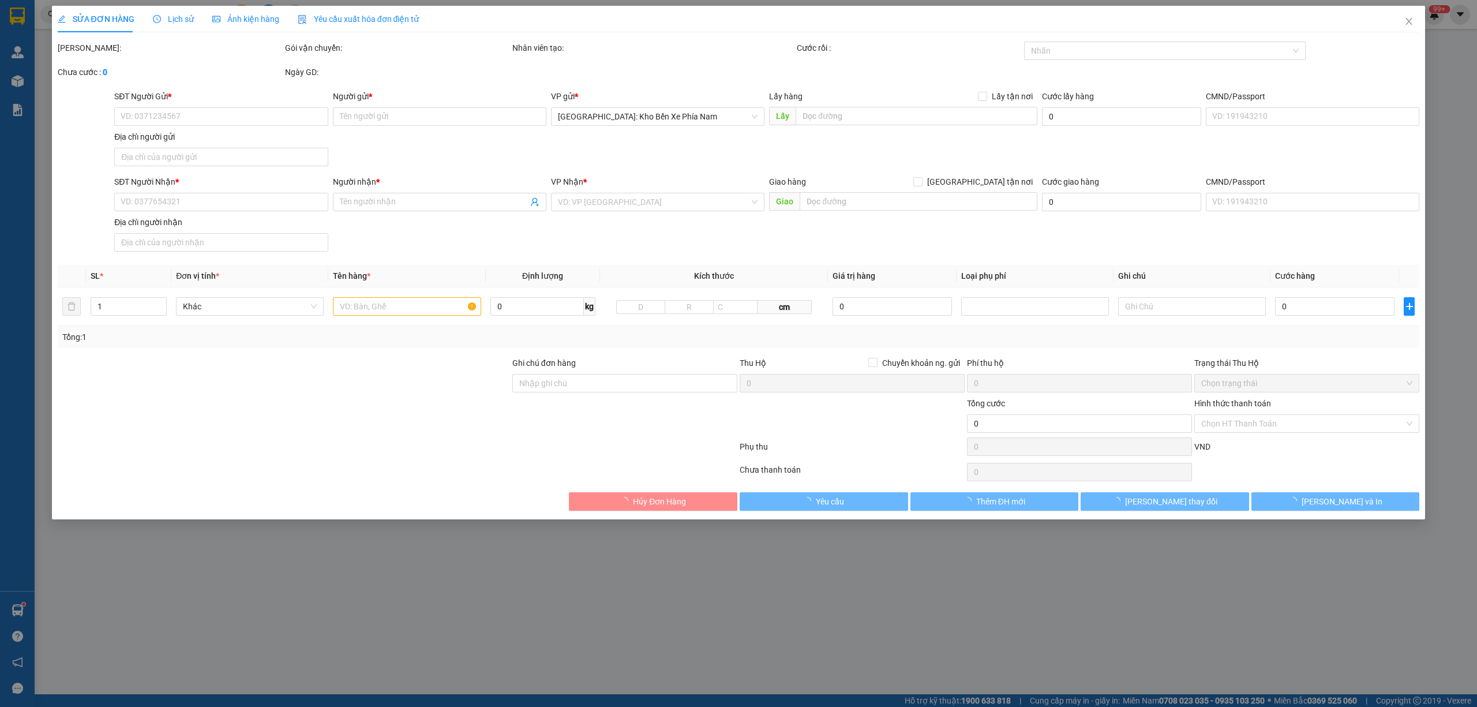
click at [171, 22] on span "Lịch sử" at bounding box center [173, 18] width 41 height 9
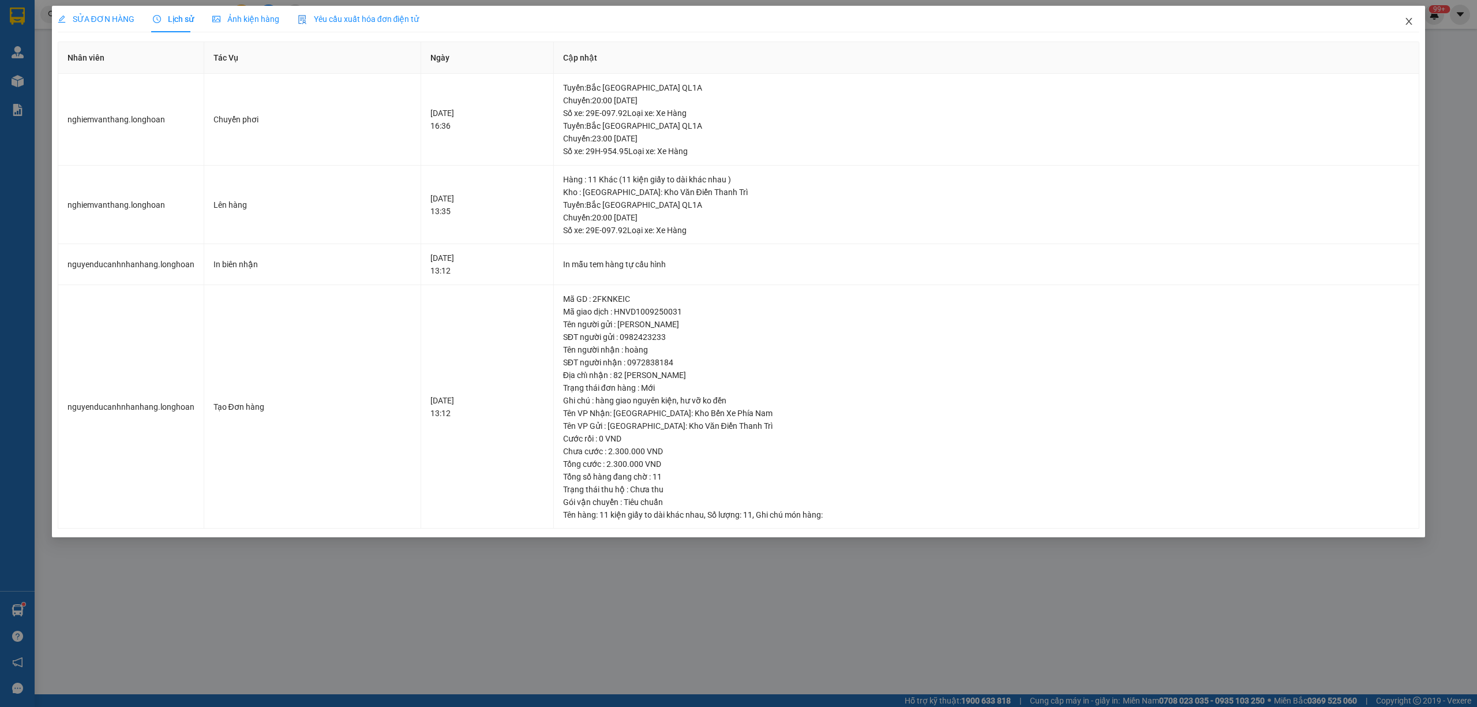
click at [1413, 18] on icon "close" at bounding box center [1408, 21] width 9 height 9
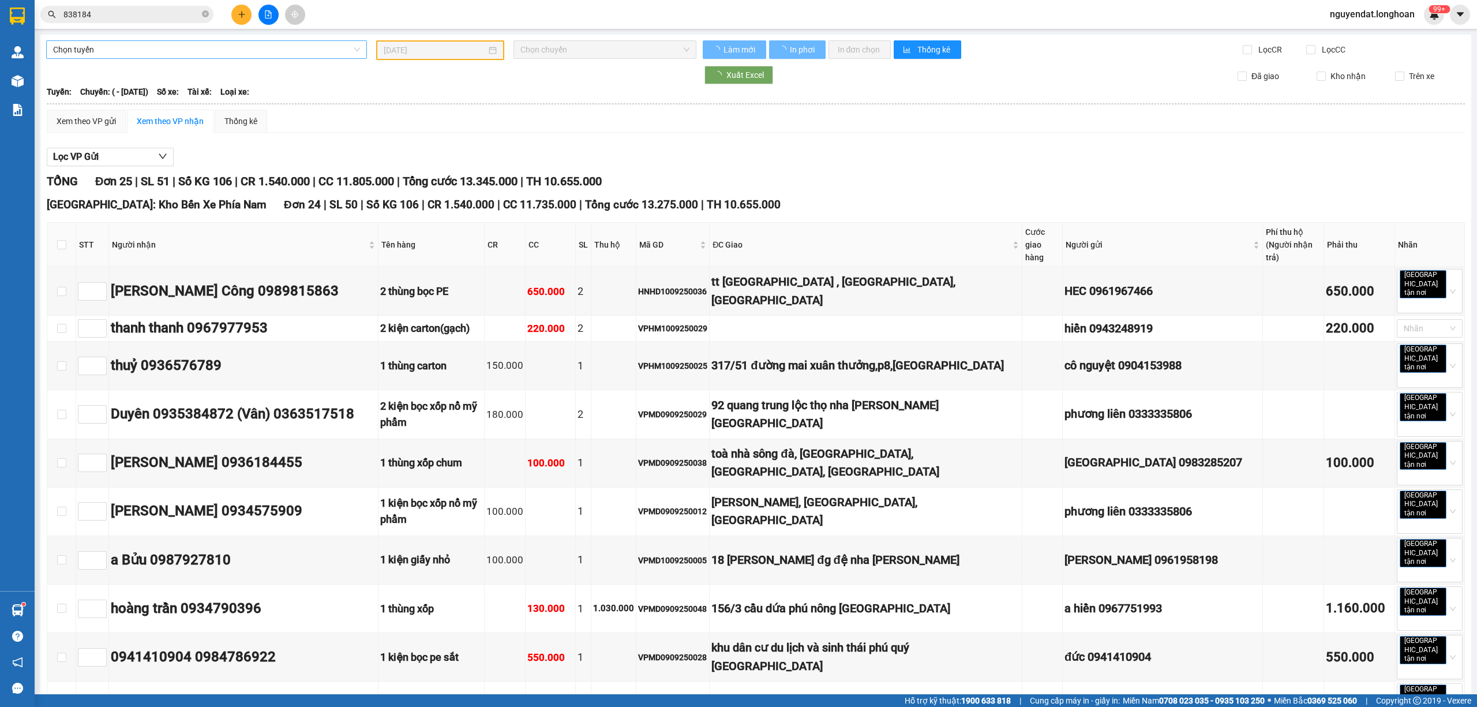
click at [207, 51] on span "Chọn tuyến" at bounding box center [206, 49] width 307 height 17
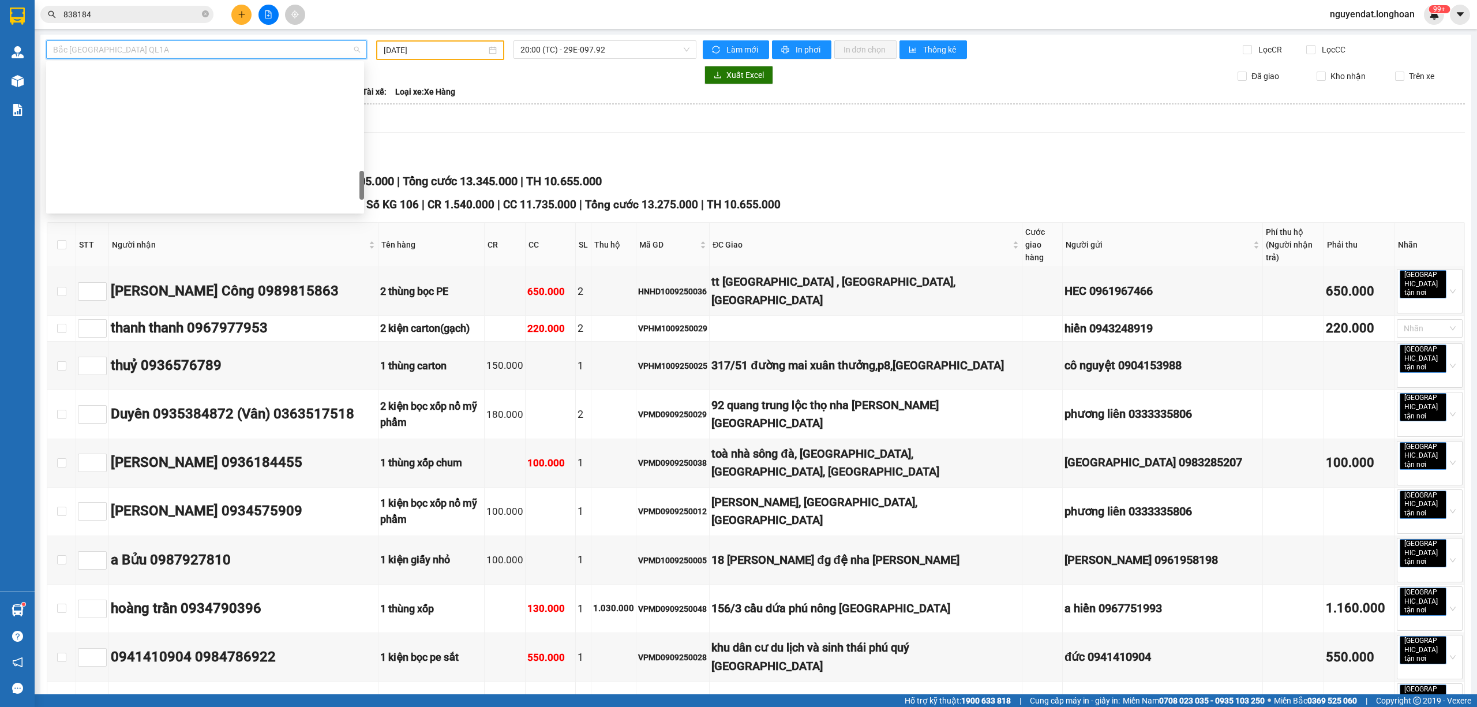
scroll to position [609, 0]
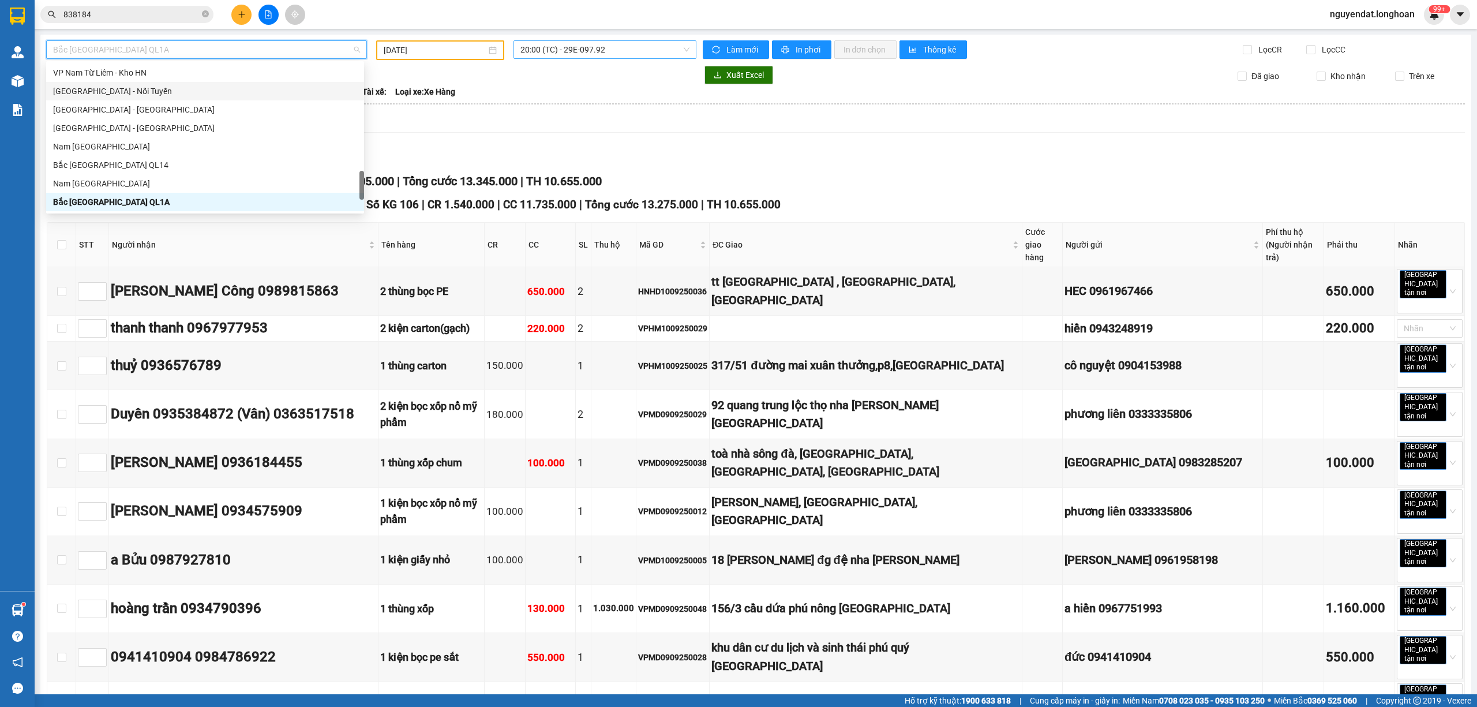
click at [613, 48] on span "20:00 (TC) - 29E-097.92" at bounding box center [605, 49] width 170 height 17
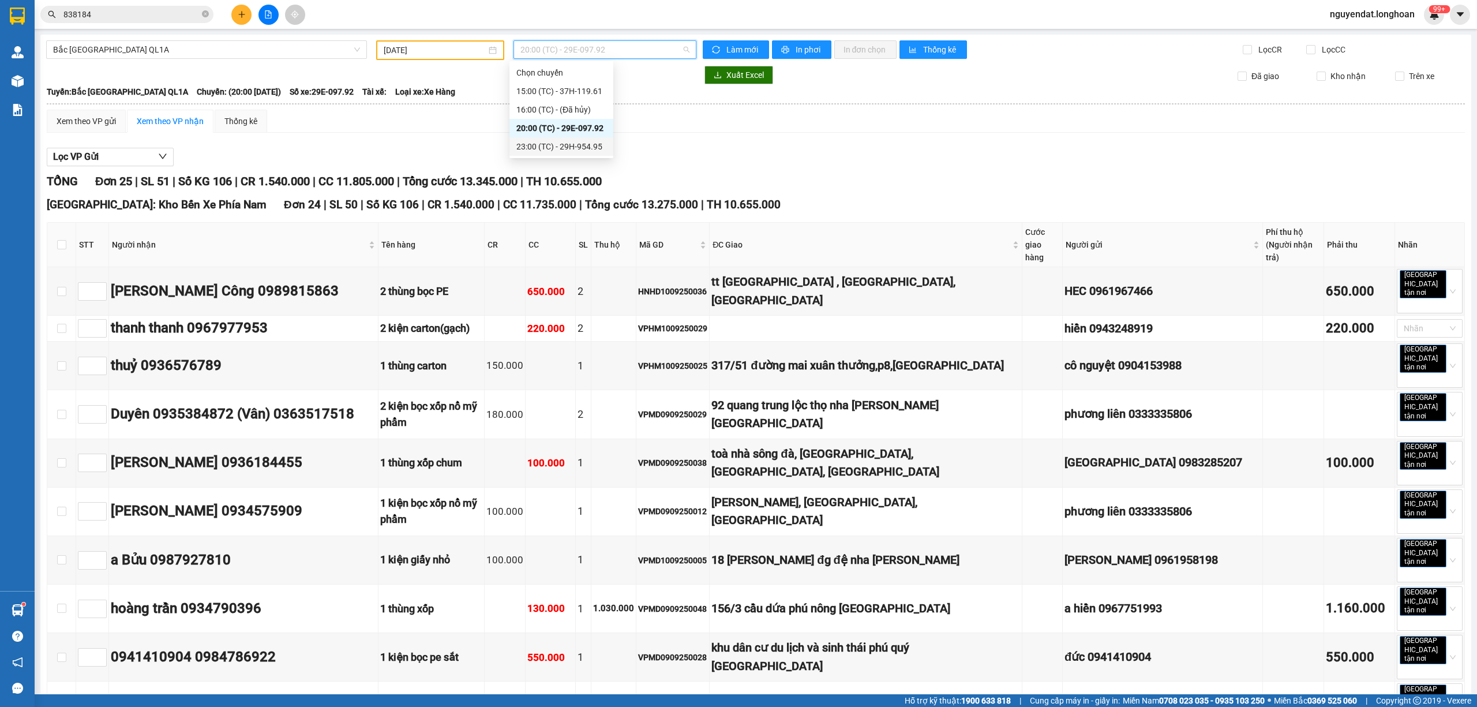
click at [588, 141] on div "23:00 (TC) - 29H-954.95" at bounding box center [561, 146] width 90 height 13
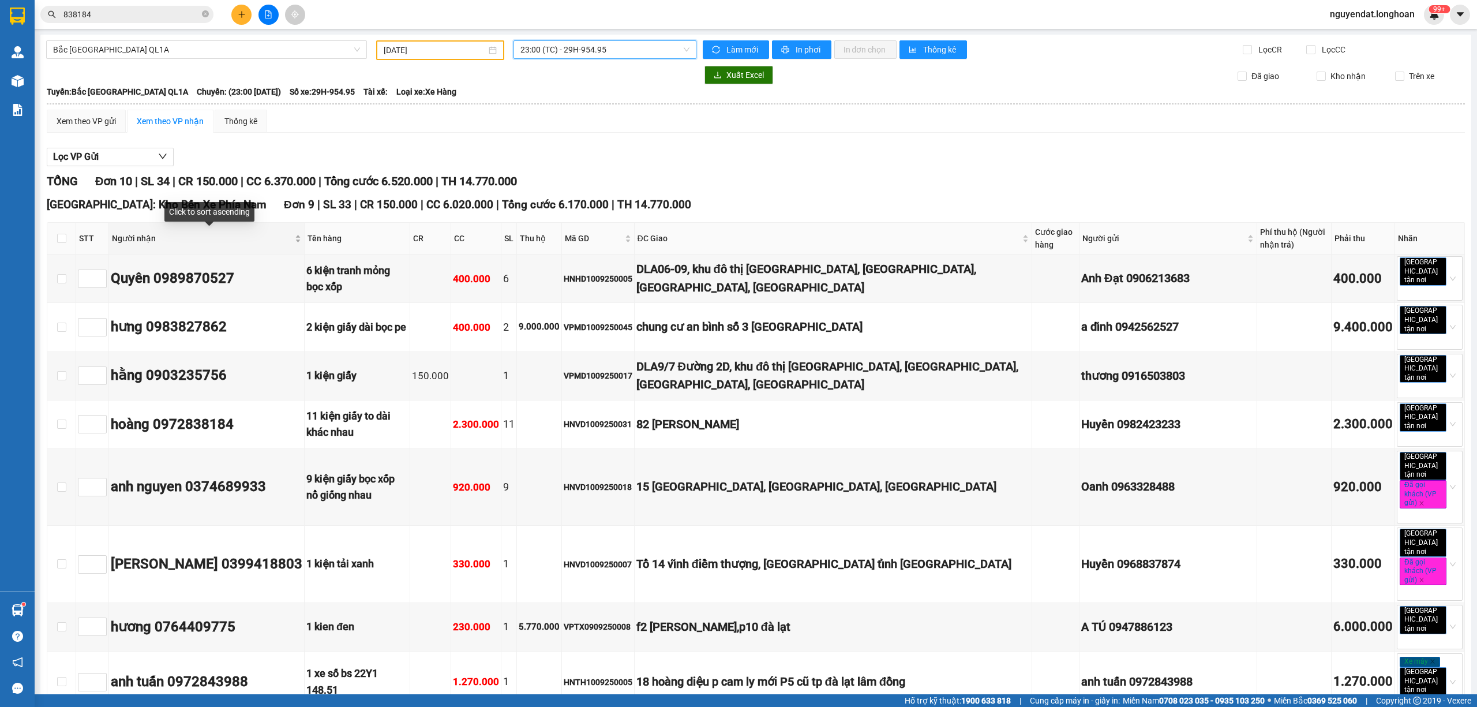
scroll to position [187, 0]
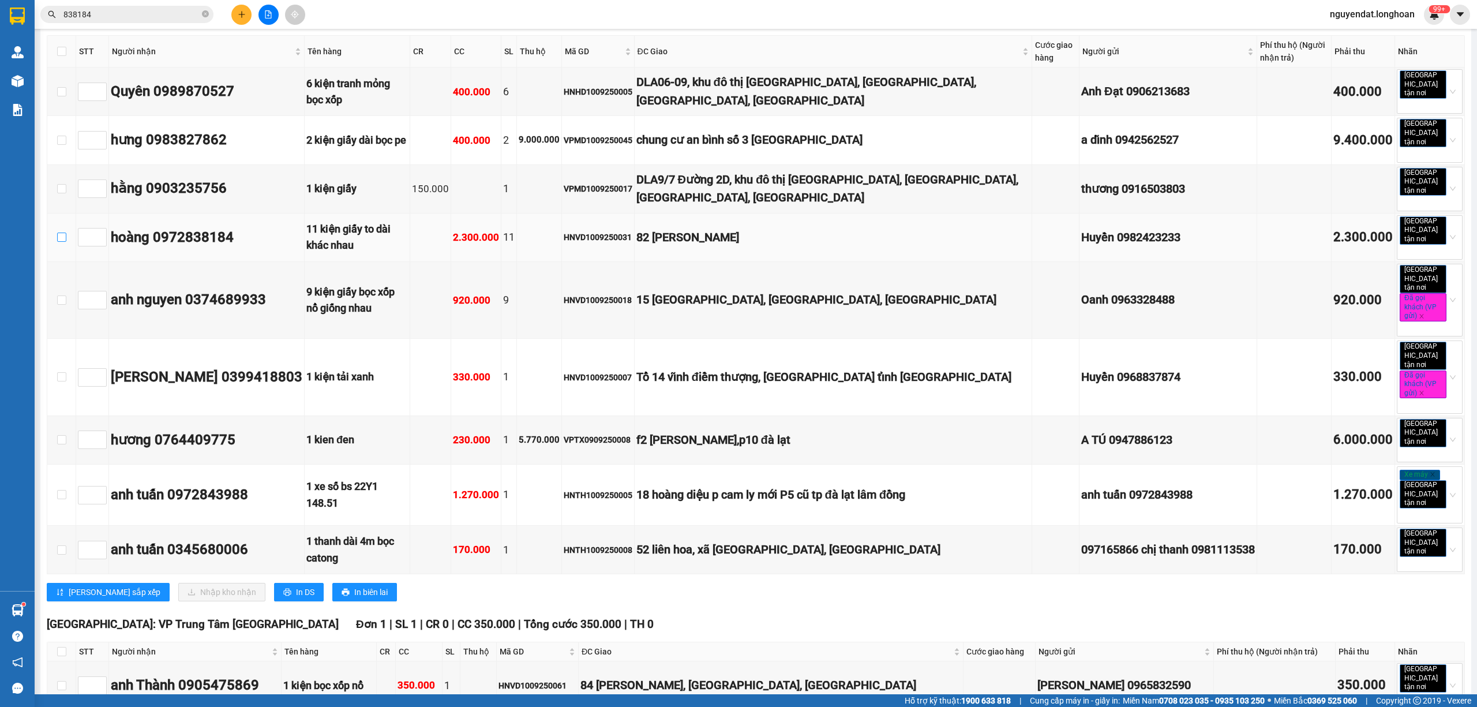
click at [61, 233] on input "checkbox" at bounding box center [61, 237] width 9 height 9
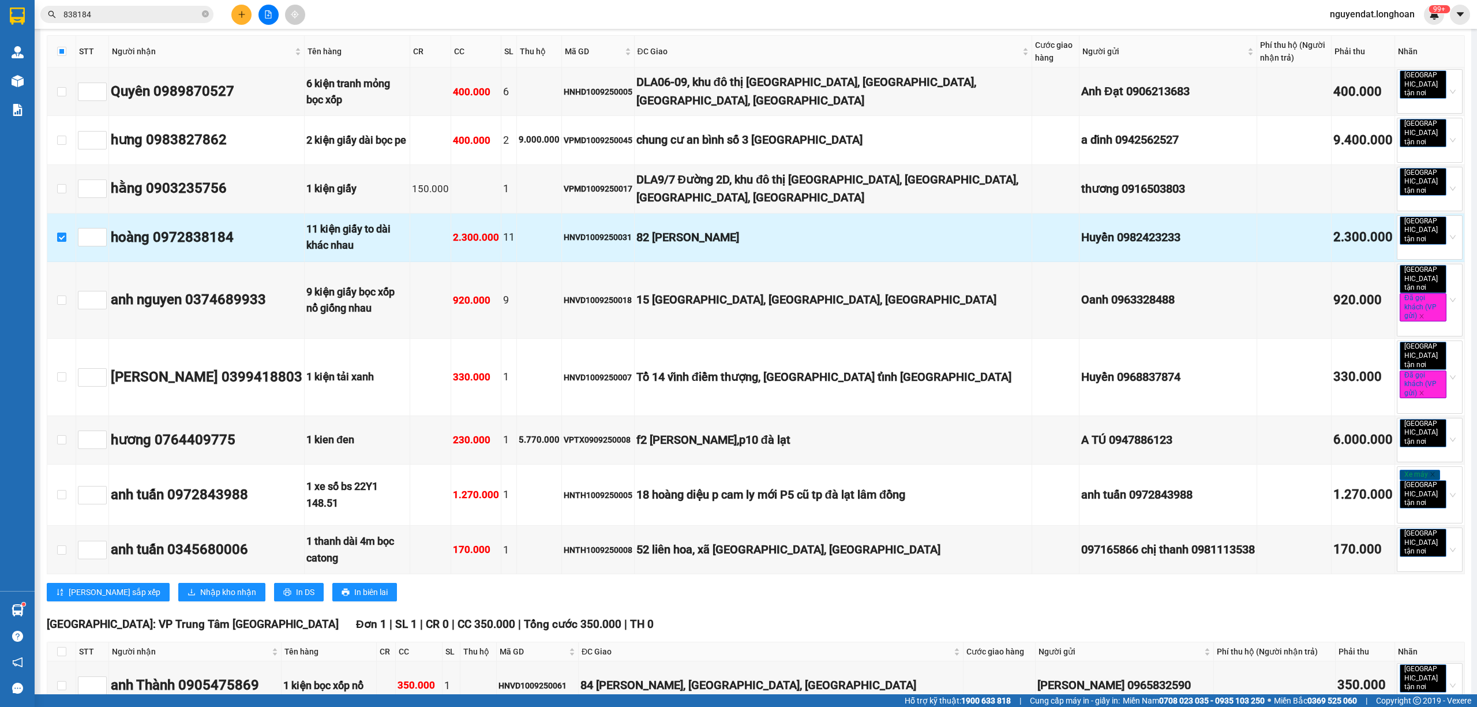
click at [60, 233] on input "checkbox" at bounding box center [61, 237] width 9 height 9
checkbox input "false"
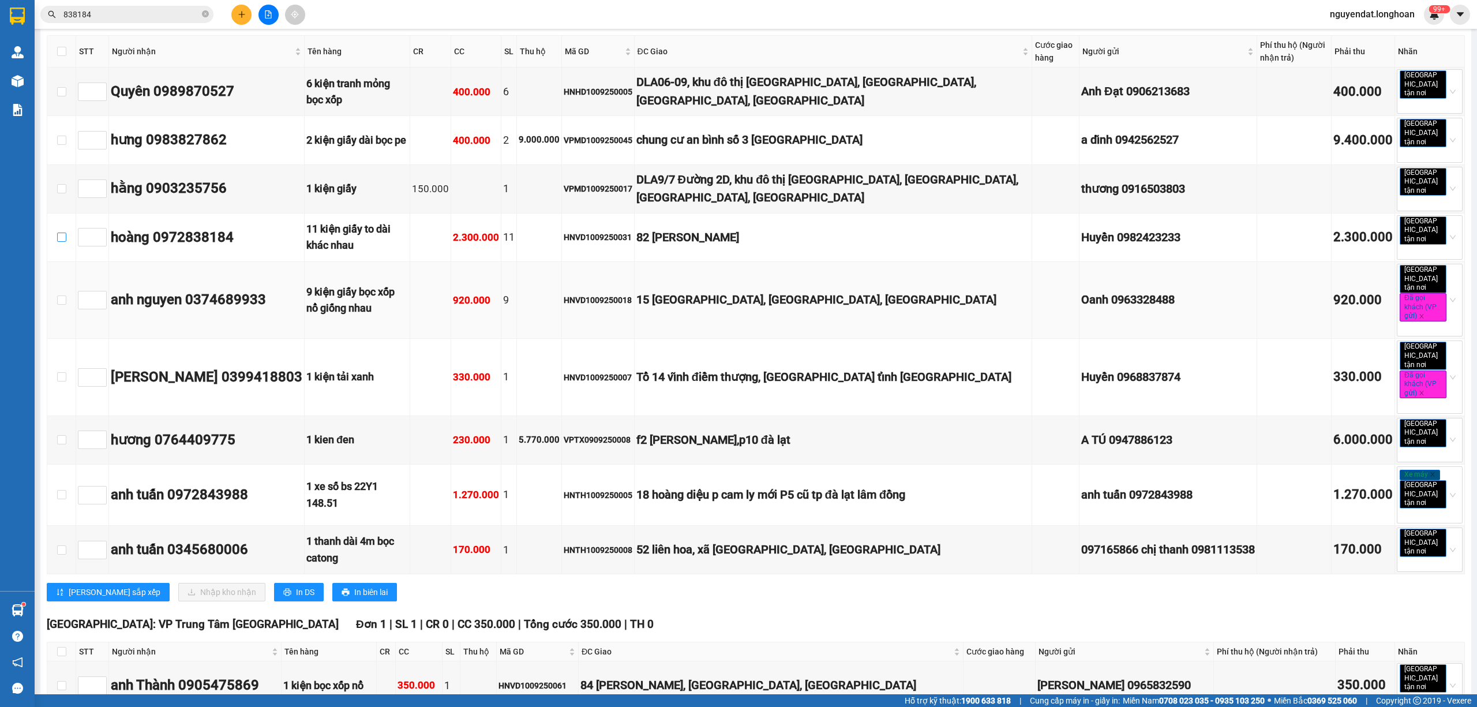
scroll to position [0, 0]
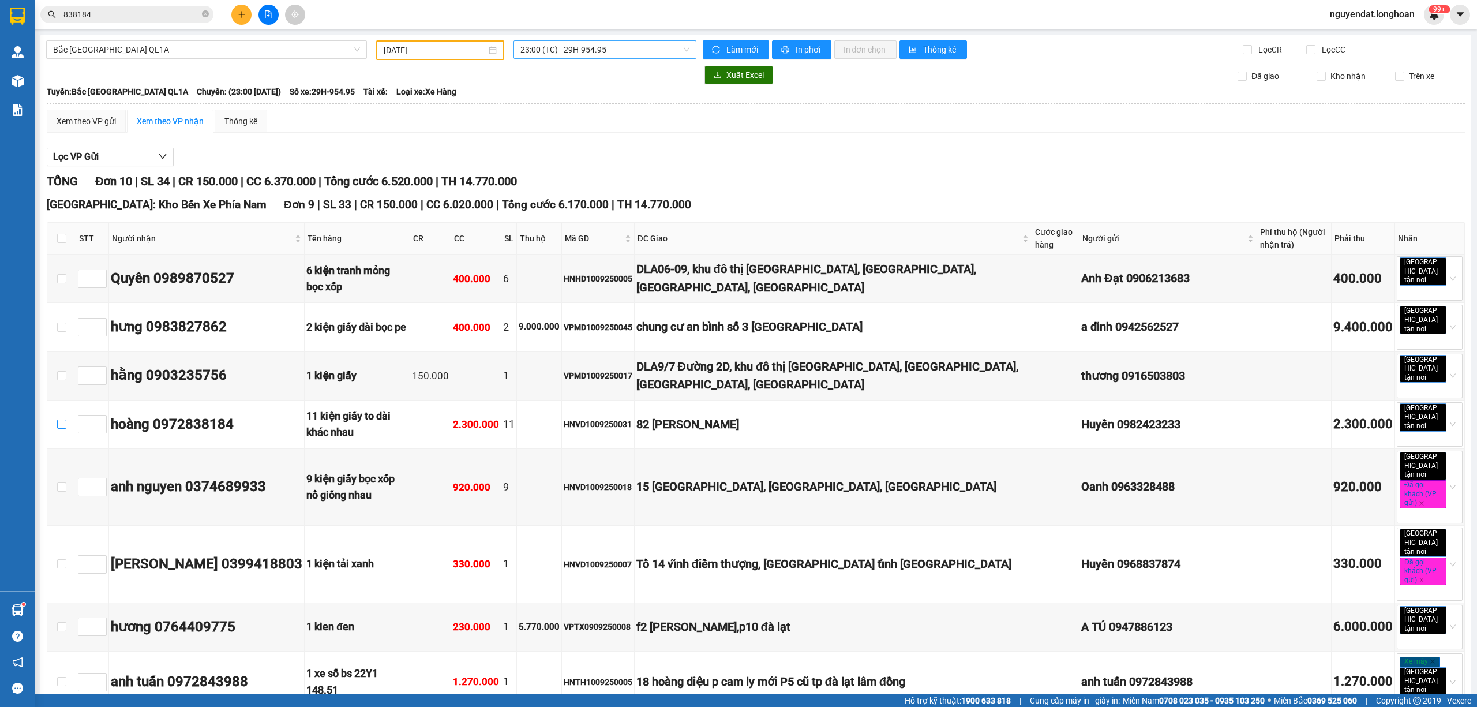
click at [571, 44] on span "23:00 (TC) - 29H-954.95" at bounding box center [605, 49] width 170 height 17
click at [160, 22] on span "838184" at bounding box center [126, 14] width 173 height 17
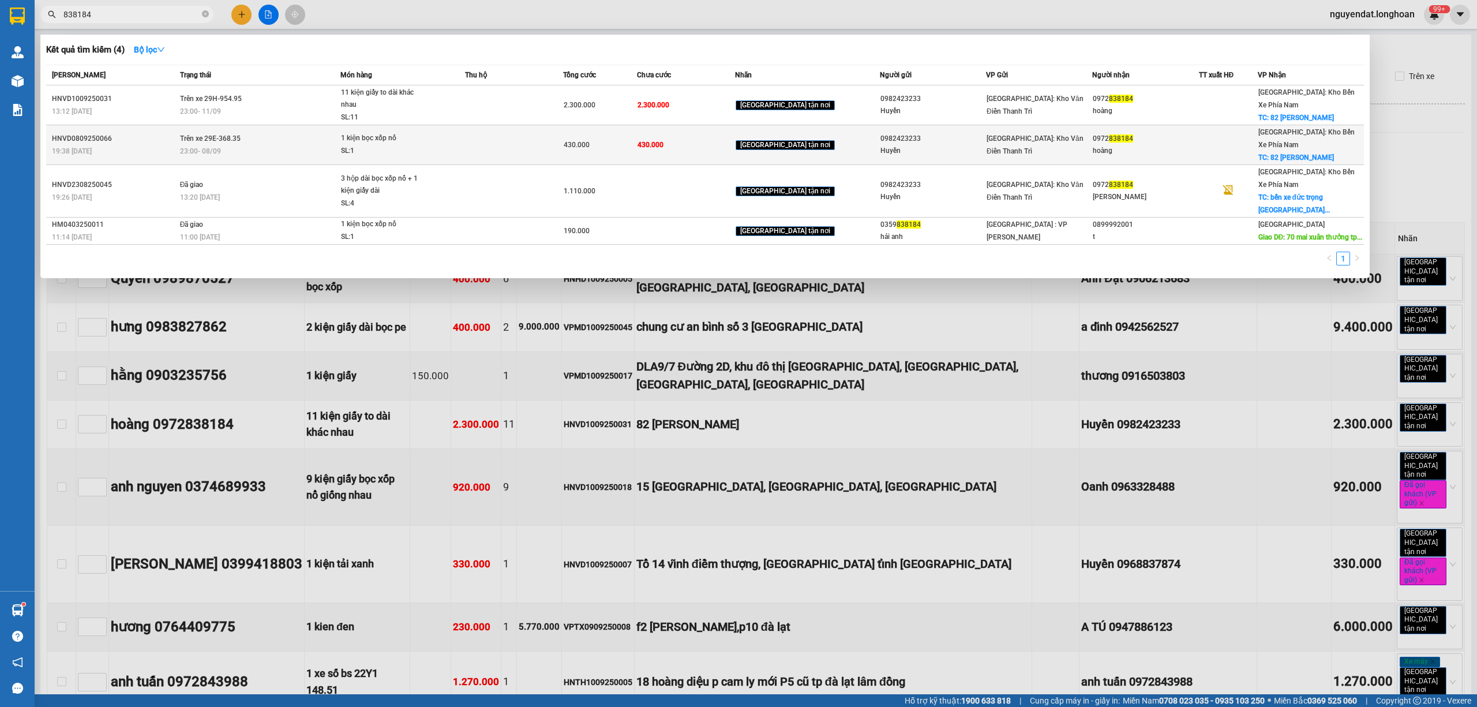
click at [205, 134] on span "Trên xe 29E-368.35" at bounding box center [210, 138] width 61 height 8
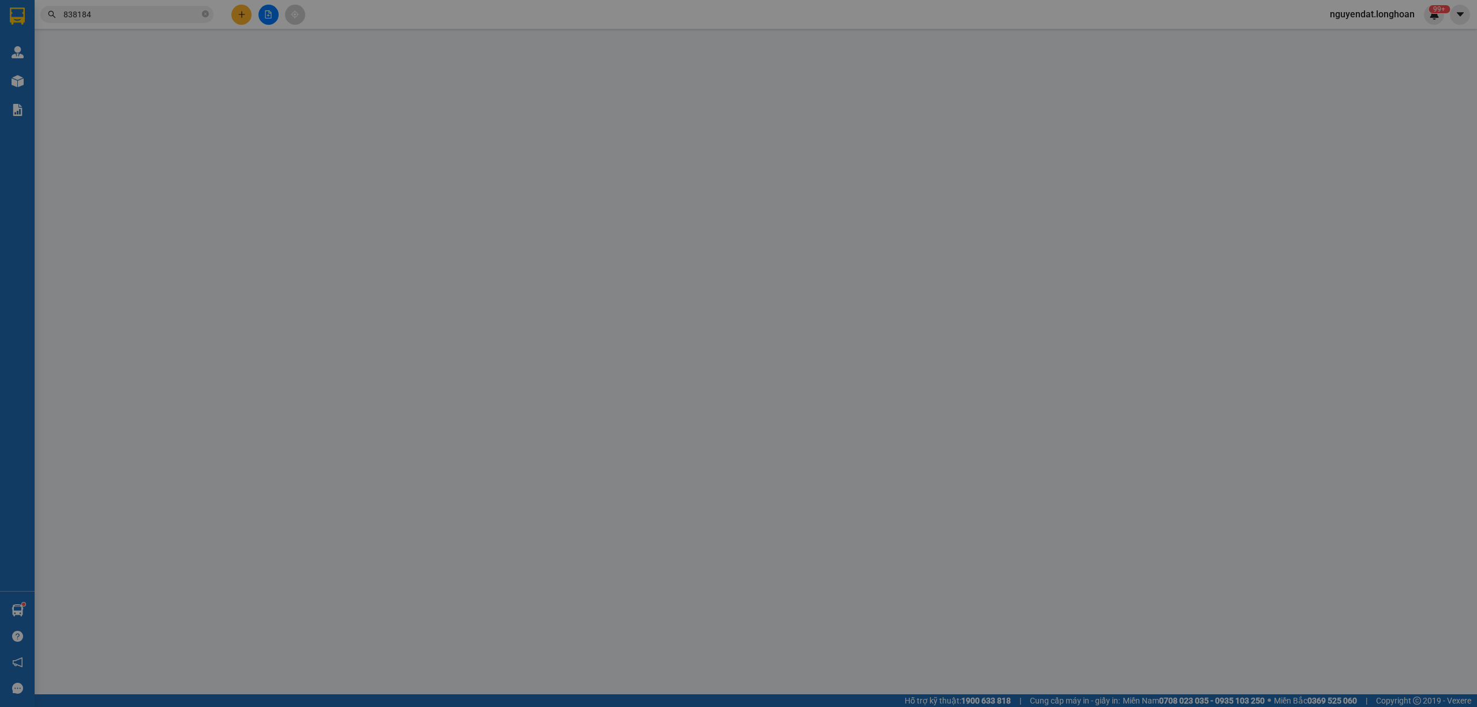
type input "0982423233"
type input "Huyền"
type input "0972838184"
type input "hoàng"
checkbox input "true"
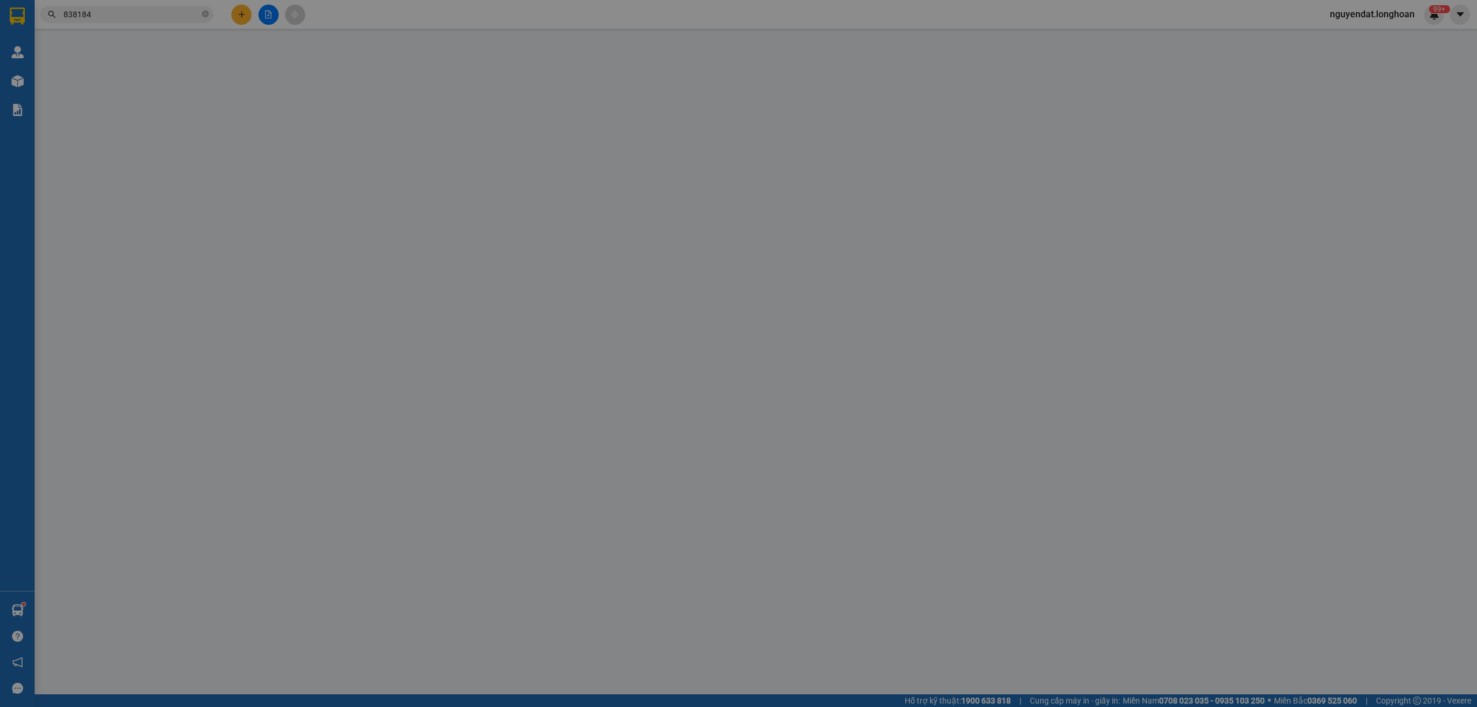
type input "82 [PERSON_NAME]"
type input "hàng giao nguyên kiện, hư vỡ ko đền"
type input "430.000"
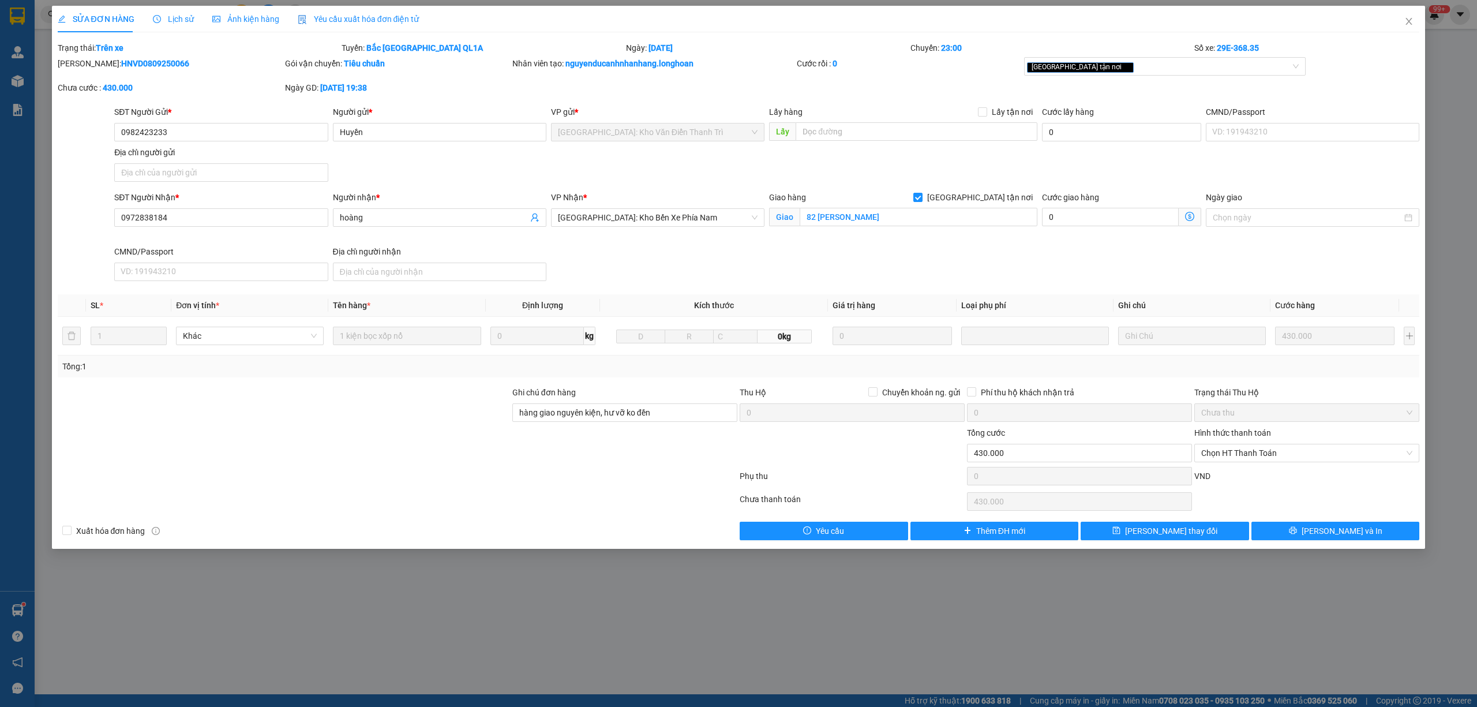
click at [181, 20] on span "Lịch sử" at bounding box center [173, 18] width 41 height 9
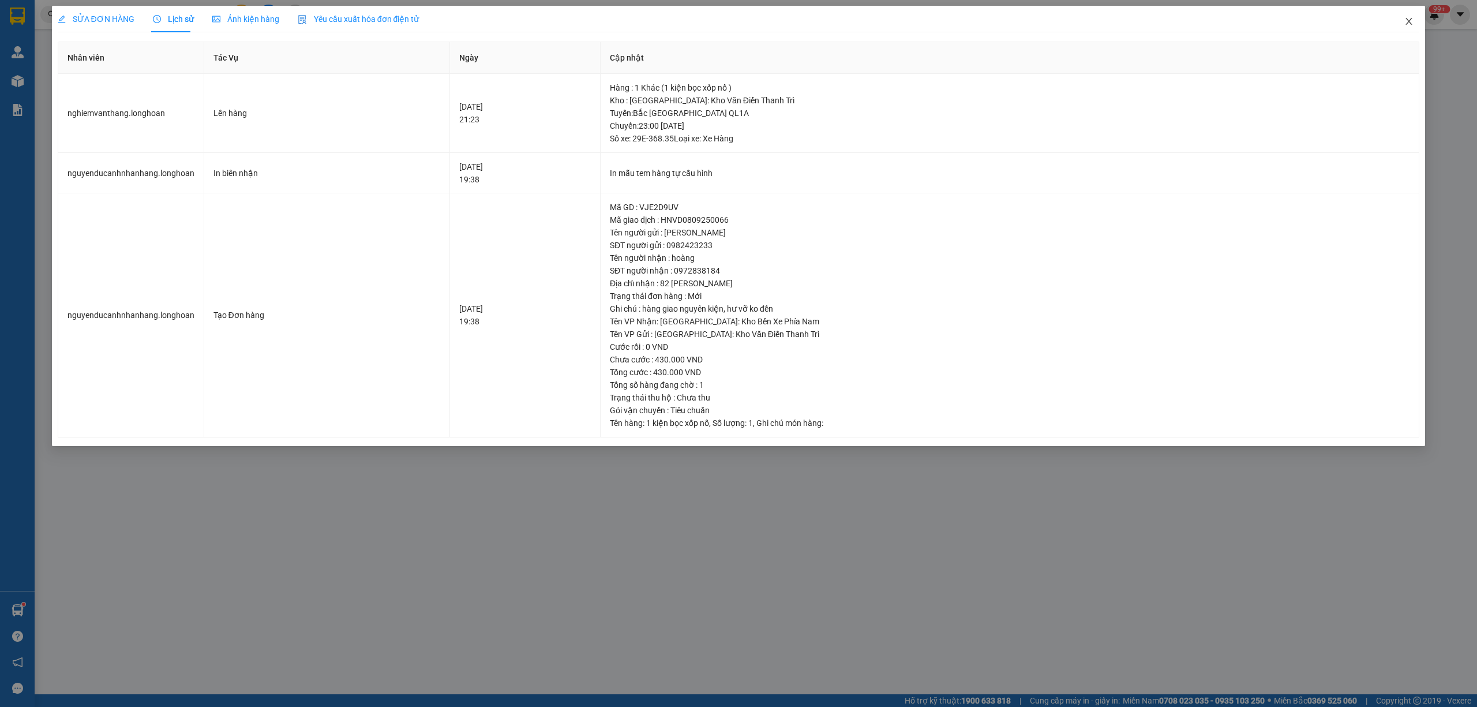
click at [1408, 23] on icon "close" at bounding box center [1408, 21] width 9 height 9
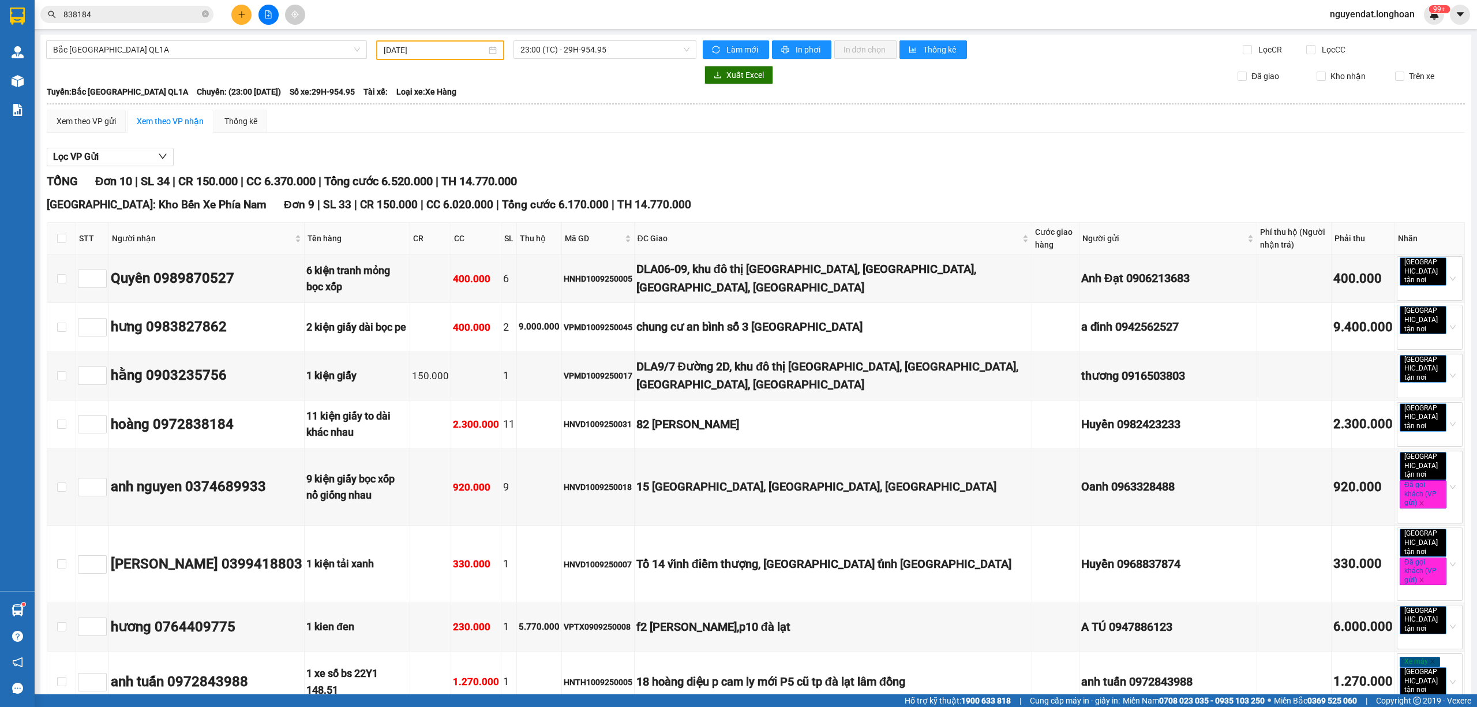
click at [453, 39] on div "[GEOGRAPHIC_DATA] QL1A [DATE] 23:00 (TC) - 29H-954.95 Làm mới In phơi In đơn ch…" at bounding box center [755, 493] width 1431 height 916
click at [443, 57] on div "[DATE]" at bounding box center [440, 50] width 128 height 20
click at [441, 48] on input "[DATE]" at bounding box center [435, 50] width 103 height 13
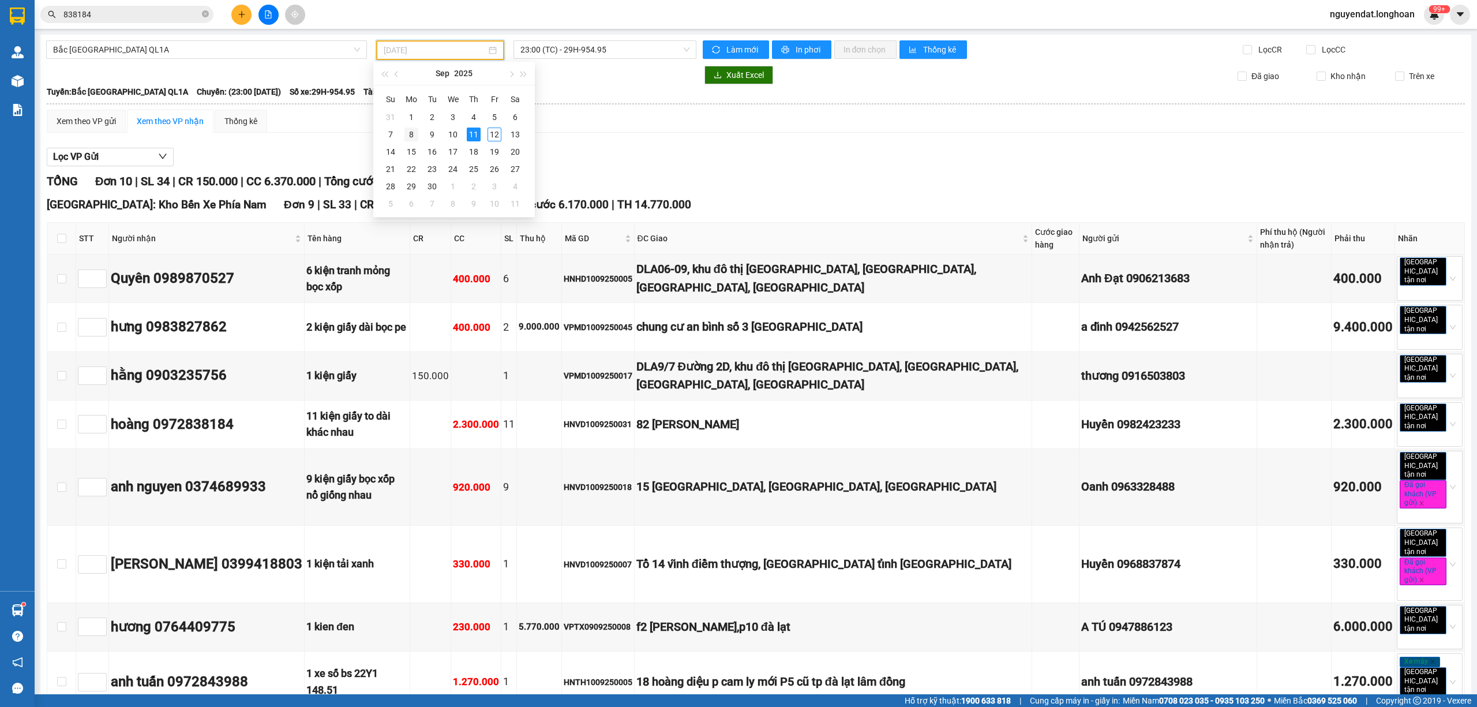
click at [409, 134] on div "8" at bounding box center [411, 135] width 14 height 14
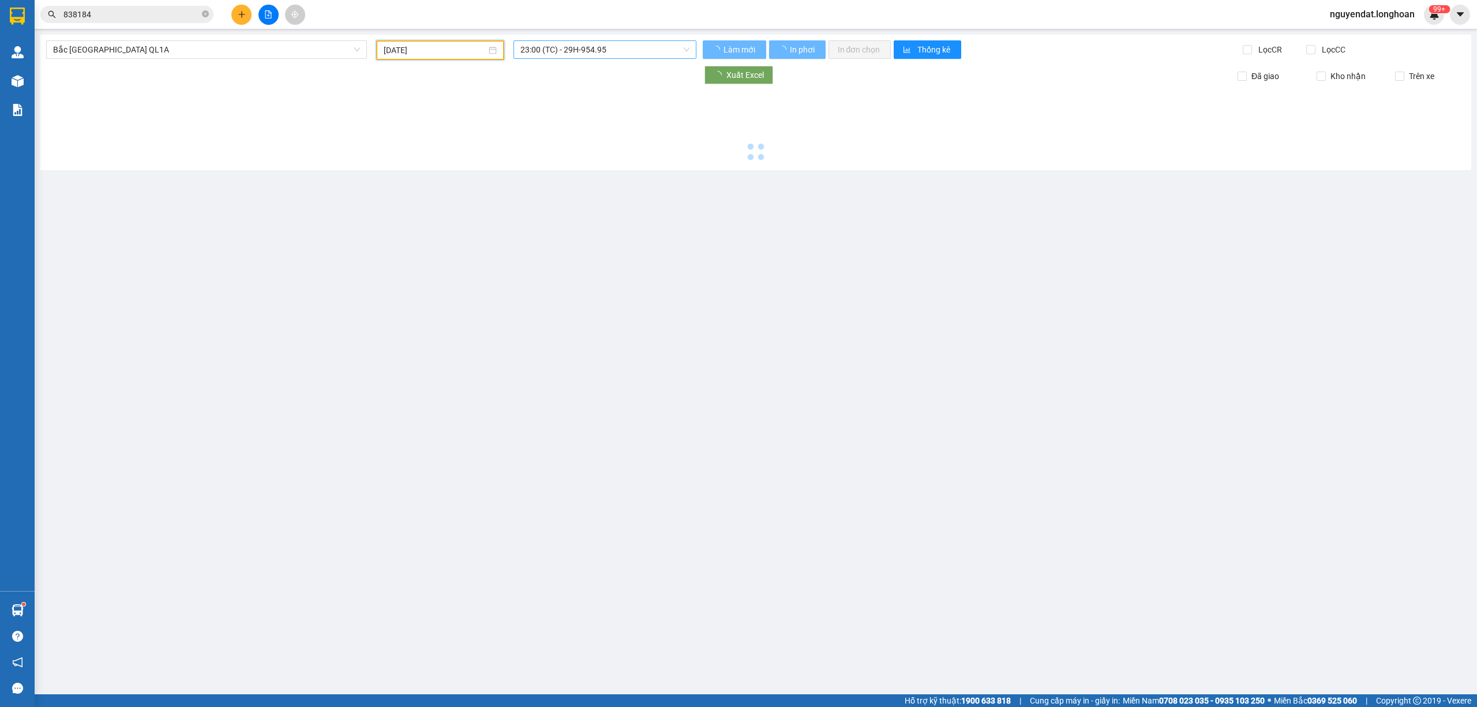
type input "[DATE]"
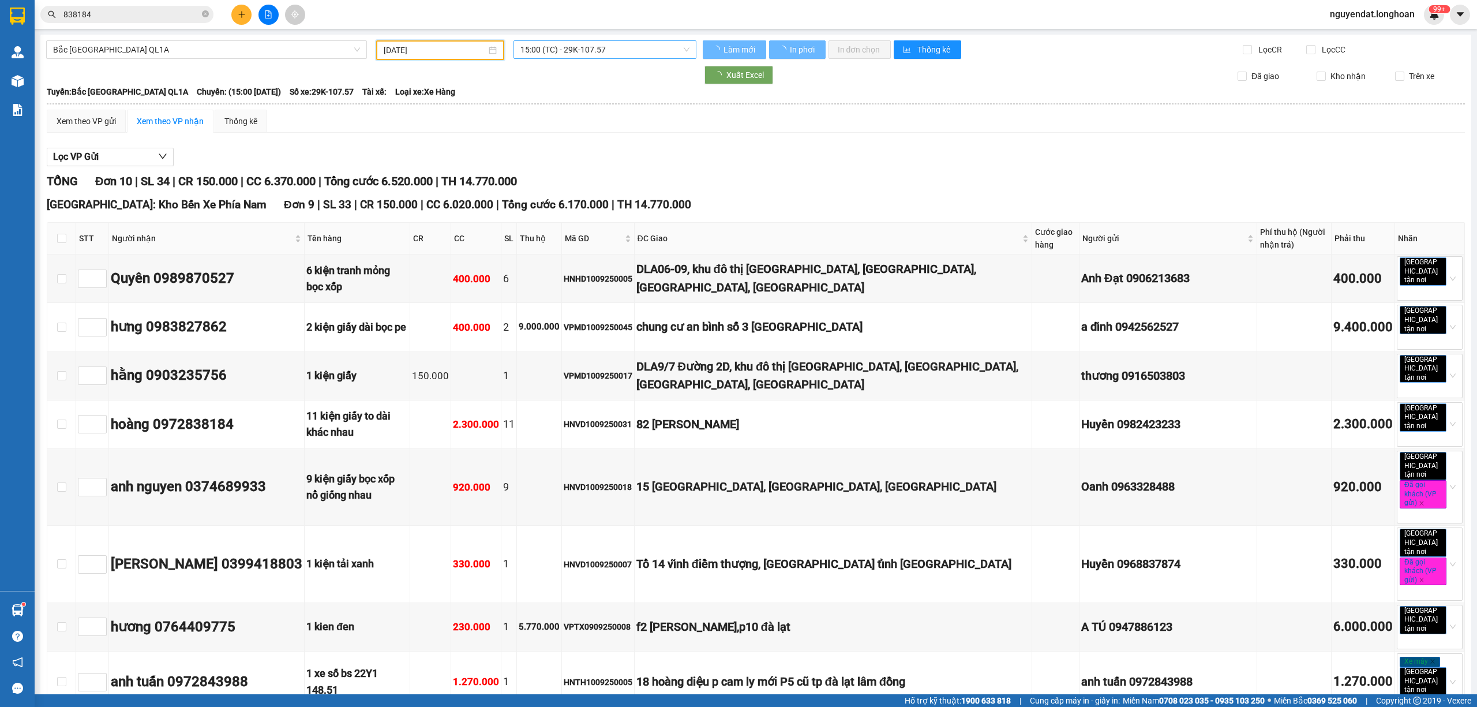
click at [587, 48] on span "15:00 (TC) - 29K-107.57" at bounding box center [605, 49] width 170 height 17
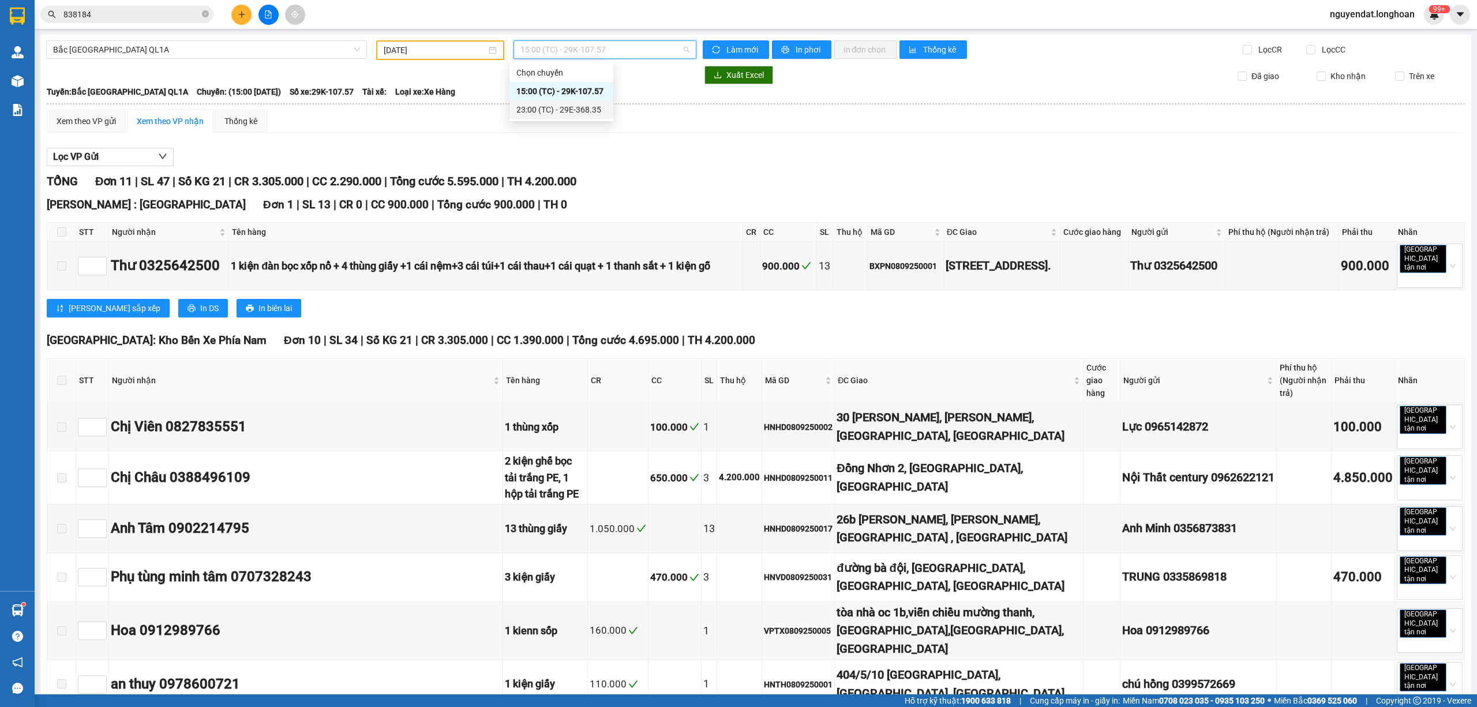
click at [584, 105] on div "23:00 (TC) - 29E-368.35" at bounding box center [561, 109] width 90 height 13
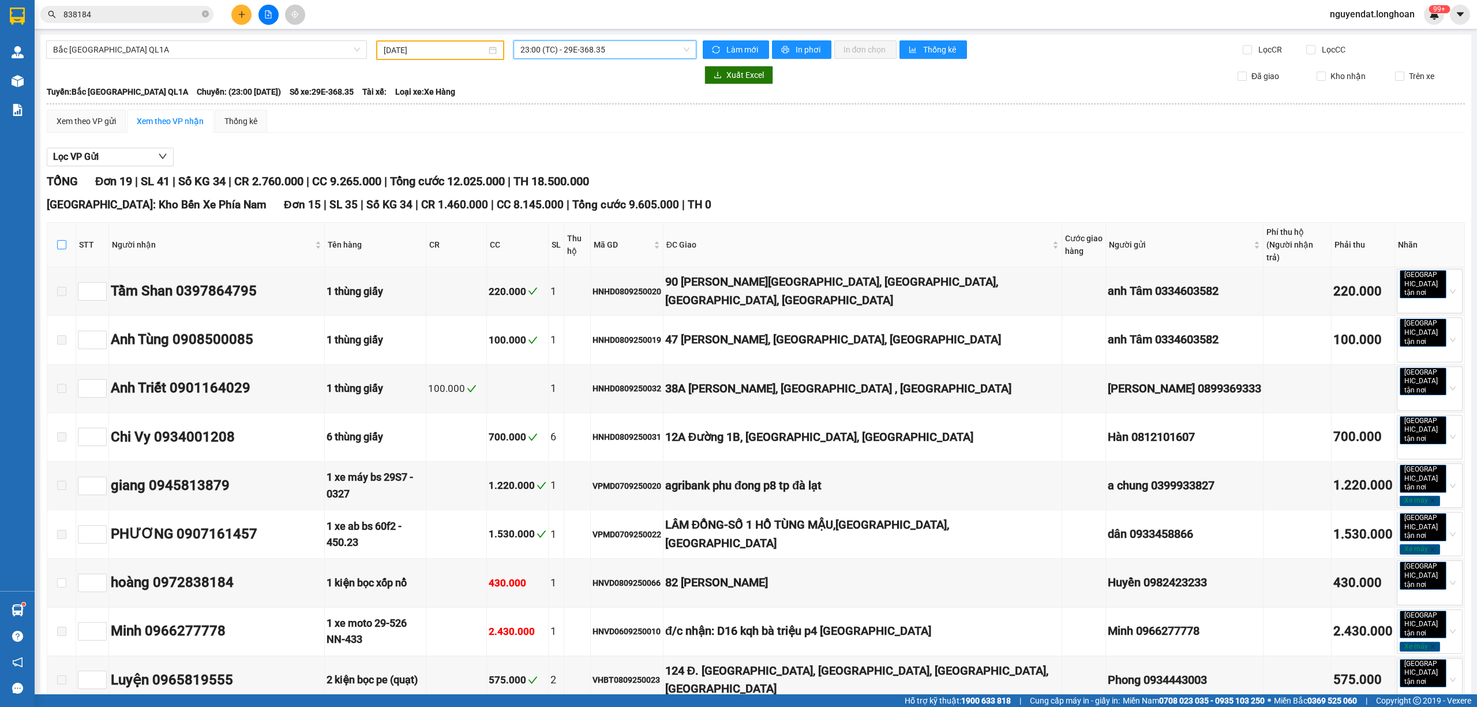
click at [61, 240] on input "checkbox" at bounding box center [61, 244] width 9 height 9
checkbox input "true"
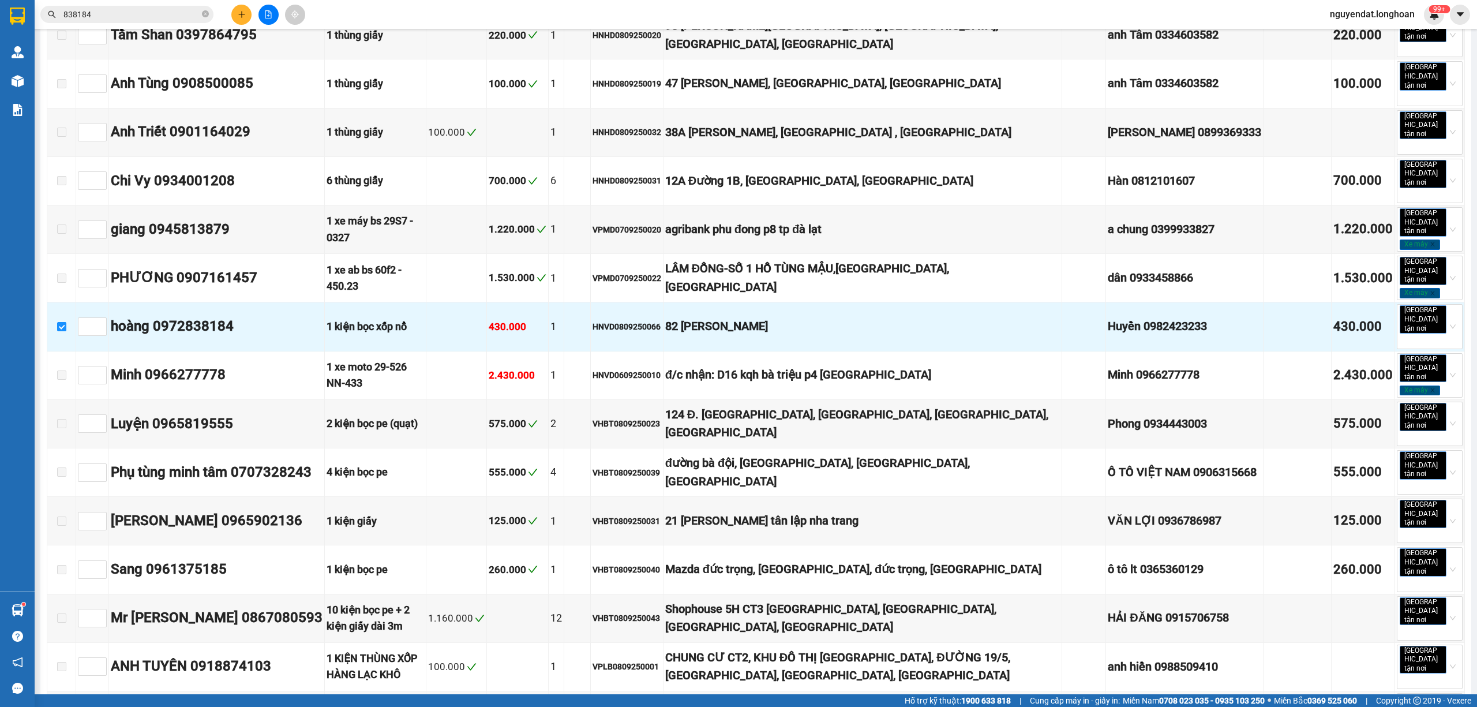
scroll to position [513, 0]
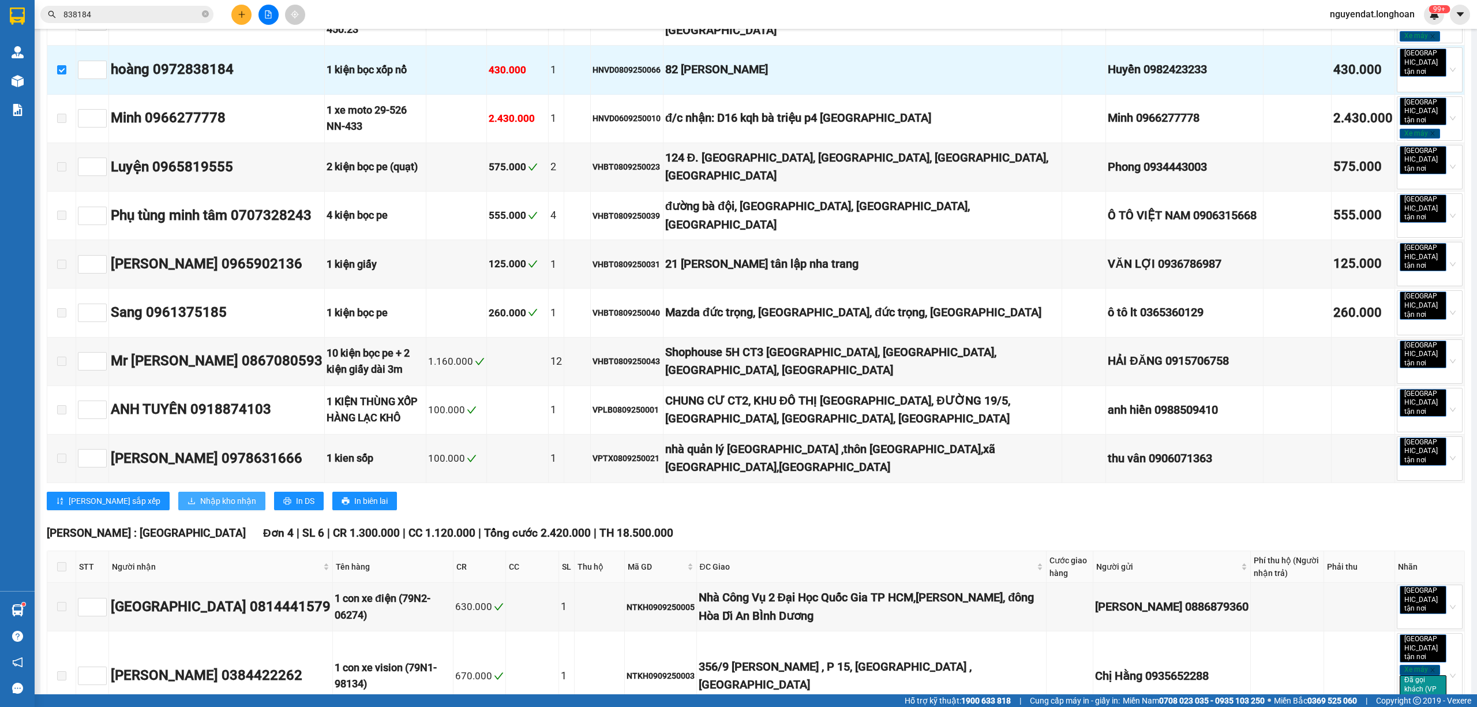
click at [200, 494] on span "Nhập kho nhận" at bounding box center [228, 500] width 56 height 13
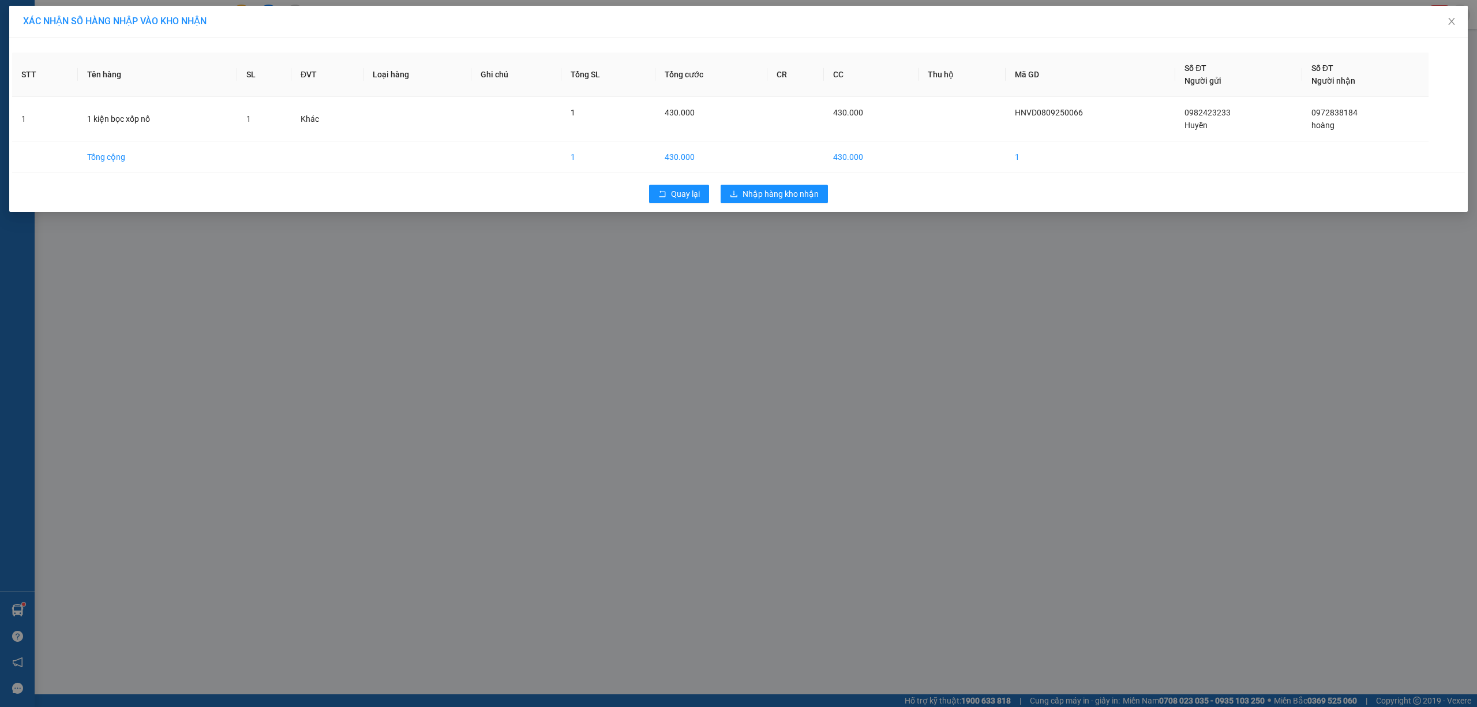
click at [794, 183] on div "Quay lại Nhập hàng kho nhận" at bounding box center [738, 194] width 1453 height 30
click at [792, 190] on span "Nhập hàng kho nhận" at bounding box center [781, 194] width 76 height 13
